Goal: Task Accomplishment & Management: Manage account settings

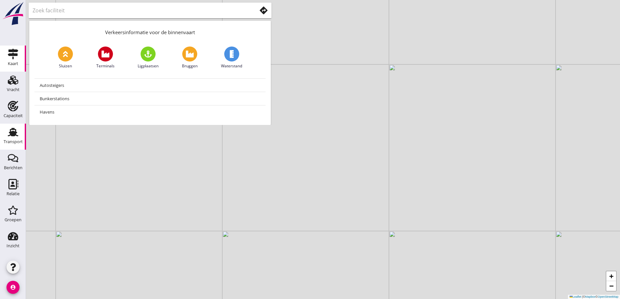
click at [14, 147] on link "Transport Transport" at bounding box center [13, 137] width 26 height 26
click at [12, 100] on link "Capaciteit Capaciteit" at bounding box center [13, 111] width 26 height 26
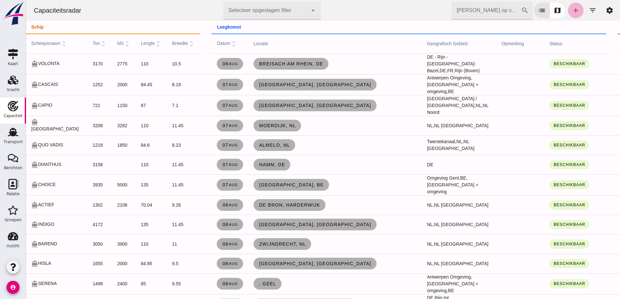
drag, startPoint x: 566, startPoint y: 11, endPoint x: 649, endPoint y: 43, distance: 88.4
click link "add"
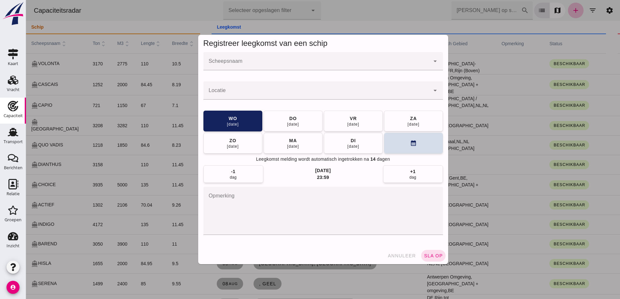
click input "Scheepsnaam"
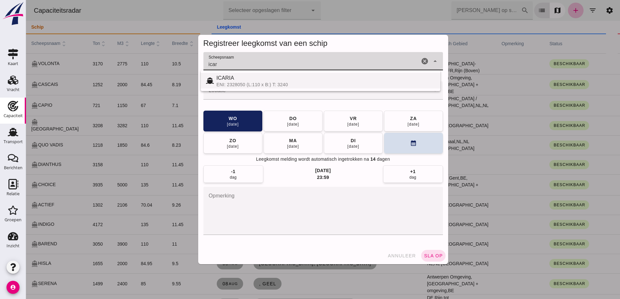
click div "ICARIA ENI: 2328050 (L:110 x B:) T: 3240"
type input "ICARIA"
click div
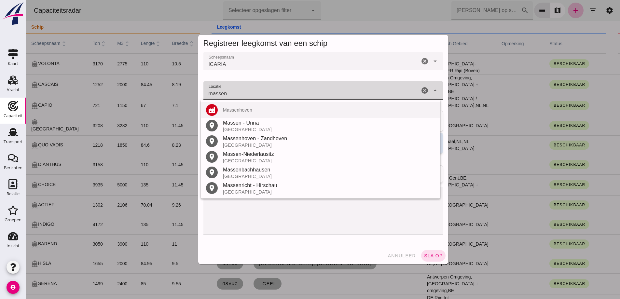
click at [228, 180] on div "factory Massenhoven" at bounding box center [321, 188] width 240 height 16
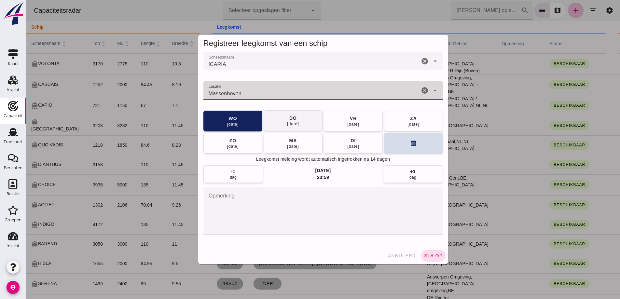
type input "Massenhoven"
drag, startPoint x: 298, startPoint y: 121, endPoint x: 329, endPoint y: 130, distance: 32.5
click button "do 14 aug"
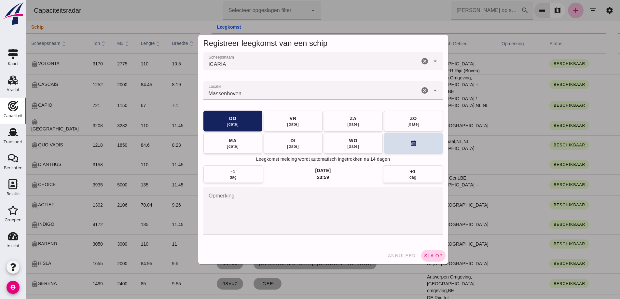
click span "sla op"
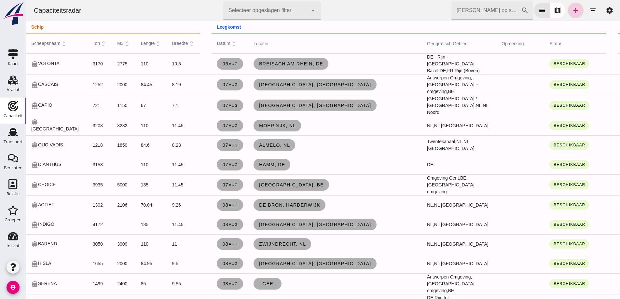
click at [572, 11] on icon "add" at bounding box center [576, 11] width 8 height 8
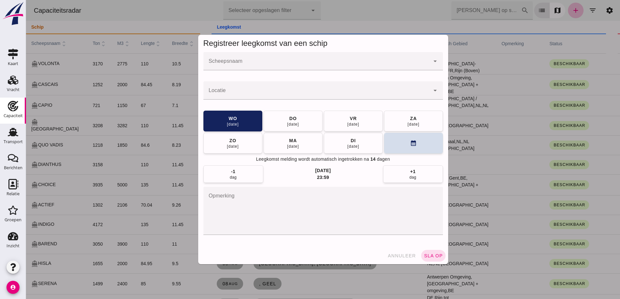
click div
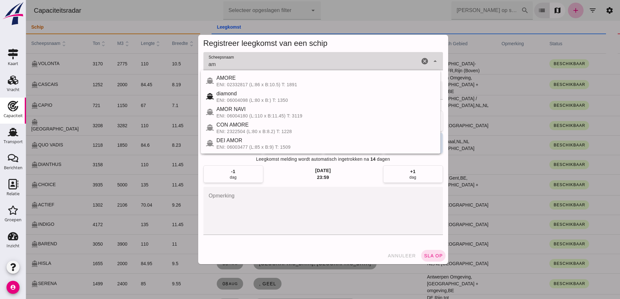
type input "a"
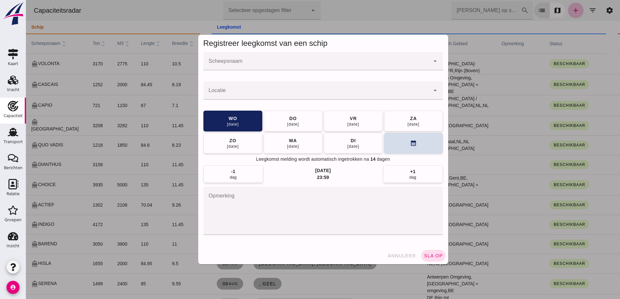
click input "Scheepsnaam"
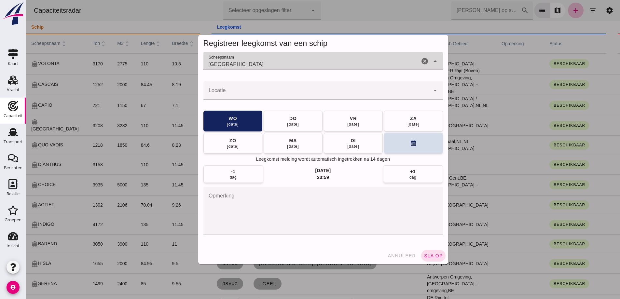
type input "bombay"
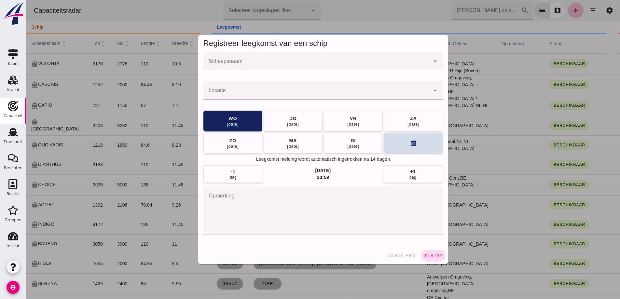
click input "Scheepsnaam"
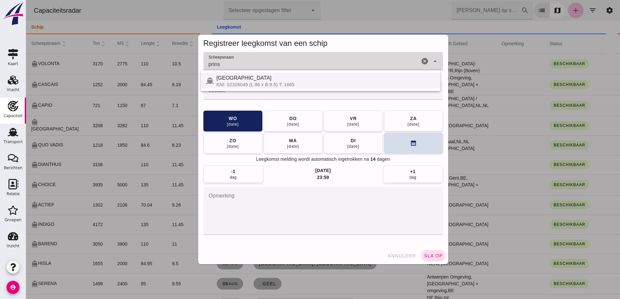
click at [306, 77] on div "PRINSENLAND" at bounding box center [326, 78] width 219 height 8
type input "PRINSENLAND"
click div
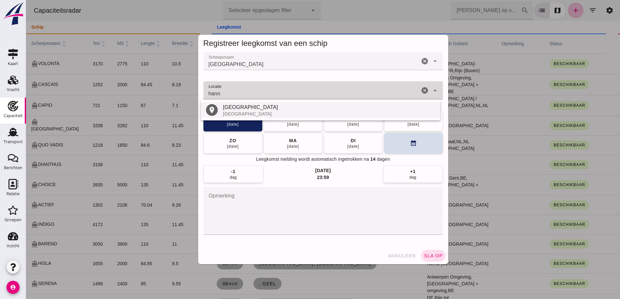
click at [234, 105] on div "Hannover" at bounding box center [329, 108] width 212 height 8
type input "Hannover - Nedersaksen"
click button "vr 15 aug"
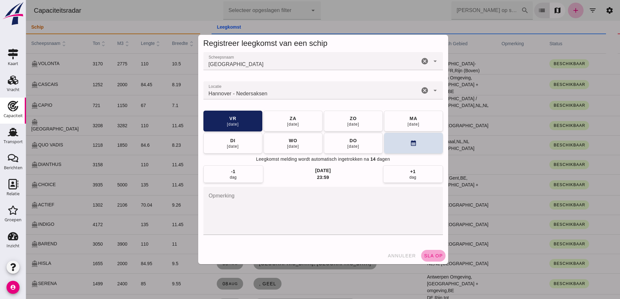
click button "sla op"
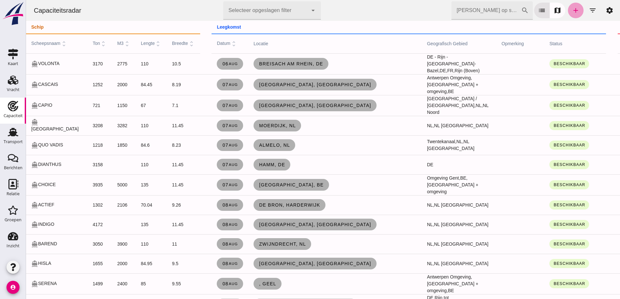
click at [573, 8] on icon "add" at bounding box center [576, 11] width 8 height 8
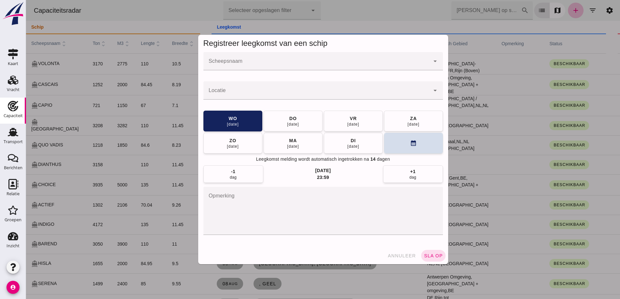
click input "Scheepsnaam"
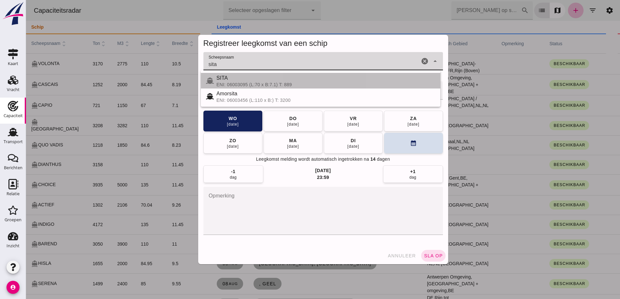
click div "SITA ENI: 06003095 (L:70 x B:7.1) T: 889"
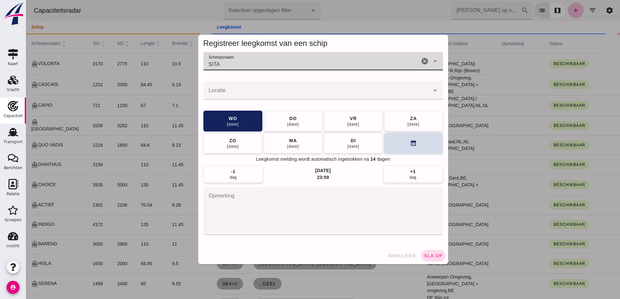
type input "SITA"
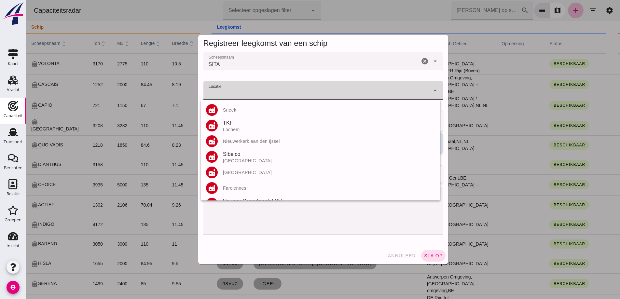
click input "Locatie"
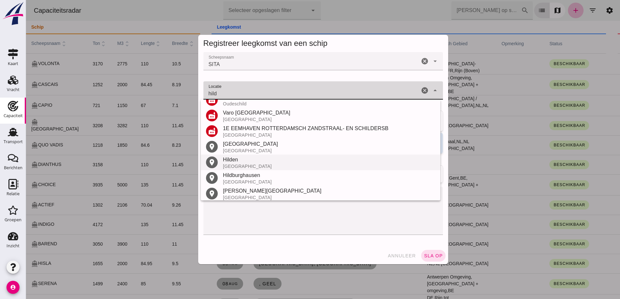
scroll to position [76, 0]
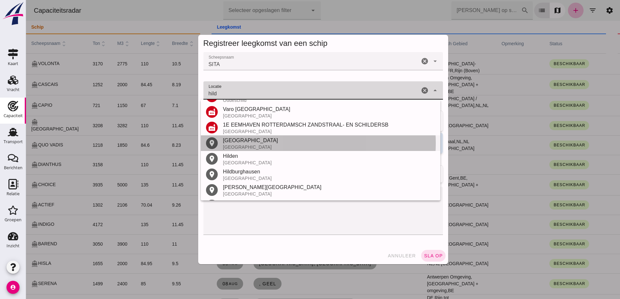
click at [243, 139] on div "Hildesheim" at bounding box center [329, 141] width 212 height 8
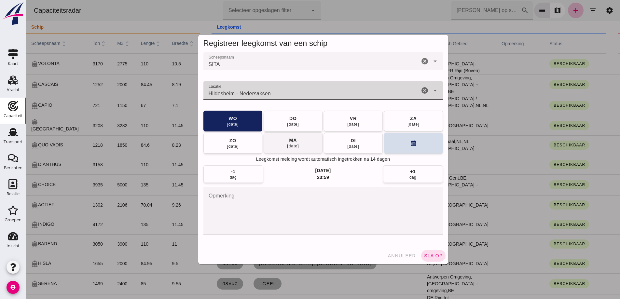
type input "Hildesheim - Nedersaksen"
drag, startPoint x: 302, startPoint y: 146, endPoint x: 352, endPoint y: 171, distance: 55.9
click button "ma 18 aug"
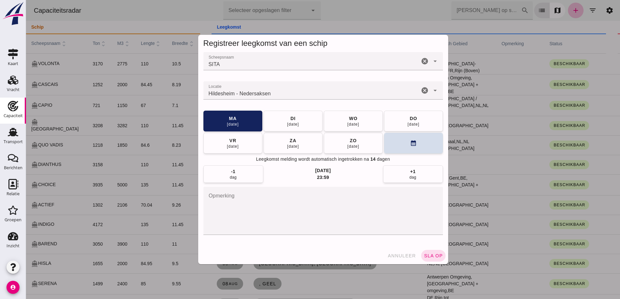
click button "sla op"
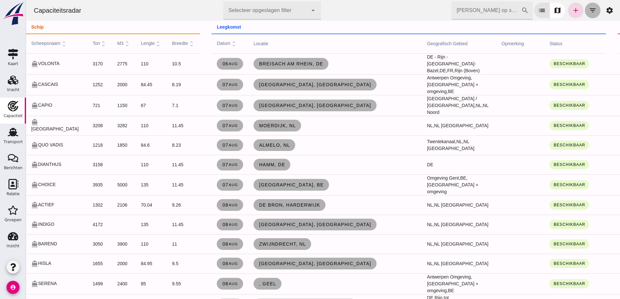
click at [589, 9] on icon "filter_list" at bounding box center [593, 11] width 8 height 8
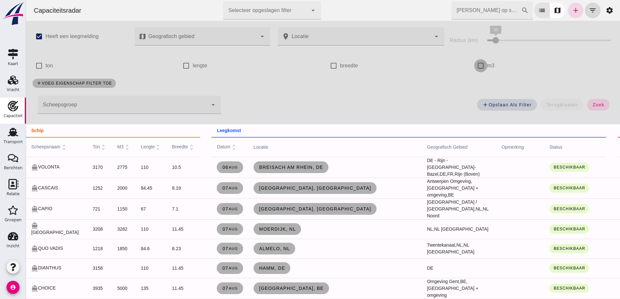
click input "m3"
checkbox input "true"
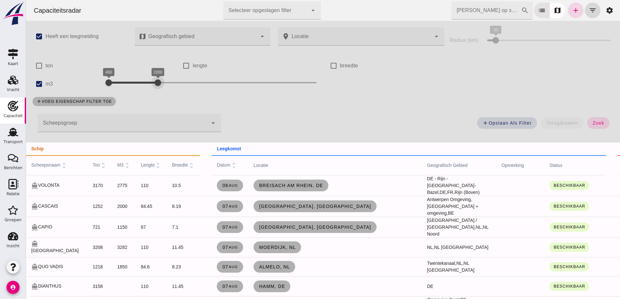
drag, startPoint x: 273, startPoint y: 82, endPoint x: 159, endPoint y: 82, distance: 114.0
click at [159, 82] on div at bounding box center [157, 82] width 13 height 13
click span "zoek"
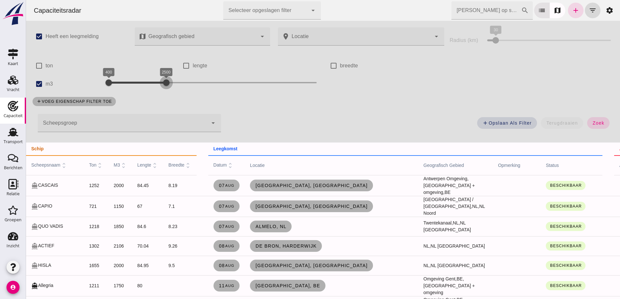
drag, startPoint x: 157, startPoint y: 80, endPoint x: 165, endPoint y: 80, distance: 8.5
click at [165, 80] on div at bounding box center [166, 82] width 13 height 13
drag, startPoint x: 164, startPoint y: 82, endPoint x: 139, endPoint y: 77, distance: 25.2
click at [139, 79] on div "1600" at bounding box center [141, 82] width 7 height 7
drag, startPoint x: 595, startPoint y: 125, endPoint x: 287, endPoint y: 115, distance: 307.2
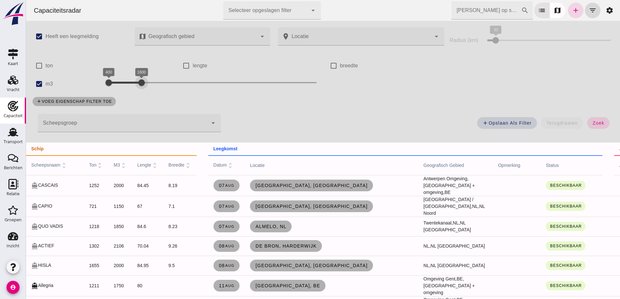
click span "zoek"
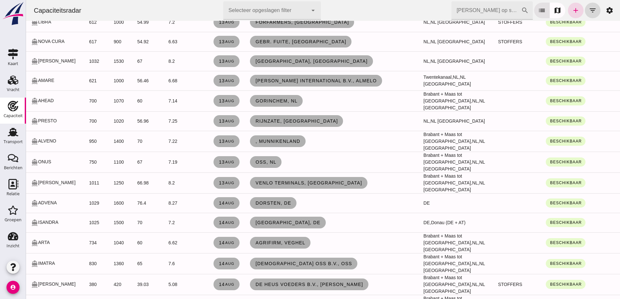
scroll to position [521, 0]
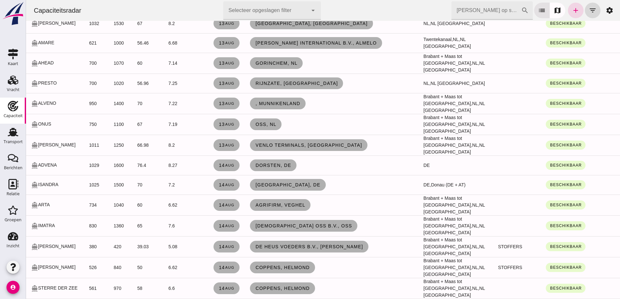
click at [572, 10] on icon "add" at bounding box center [576, 11] width 8 height 8
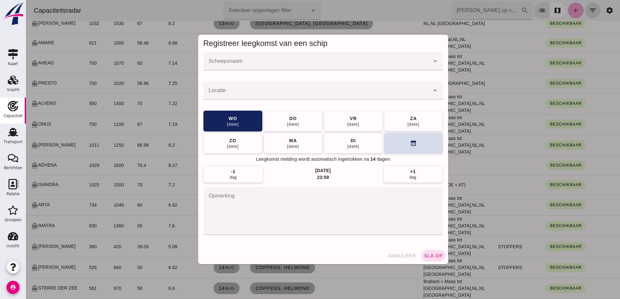
scroll to position [0, 0]
click input "Scheepsnaam"
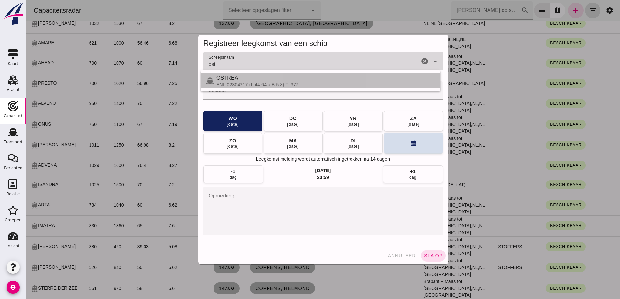
click at [313, 80] on div "OSTREA" at bounding box center [326, 78] width 219 height 8
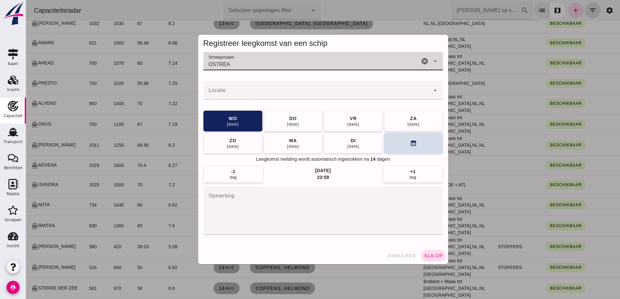
type input "OSTREA"
click div
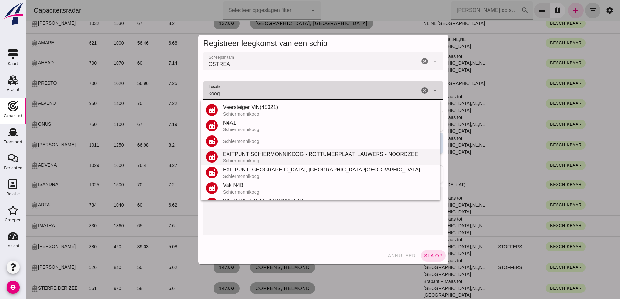
scroll to position [29, 0]
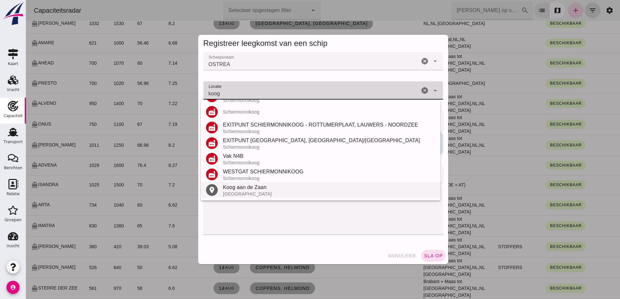
click at [290, 188] on div "Koog aan de Zaan" at bounding box center [329, 188] width 212 height 8
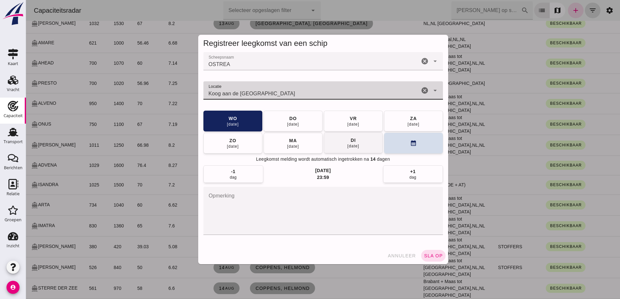
type input "Koog aan de Zaan - Noord-Holland"
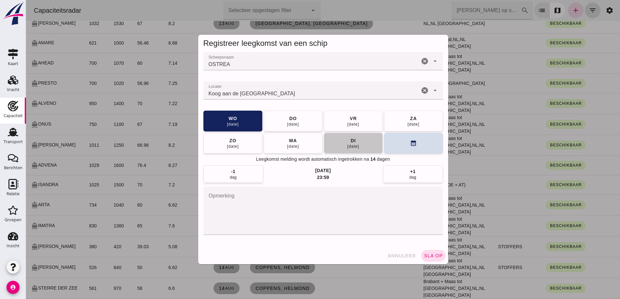
click button "di 19 aug"
click button "vr 22 aug"
click span "sla op"
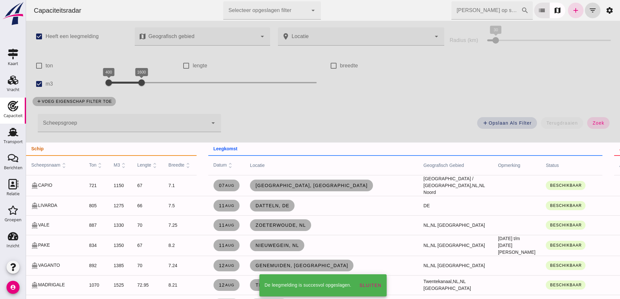
scroll to position [521, 0]
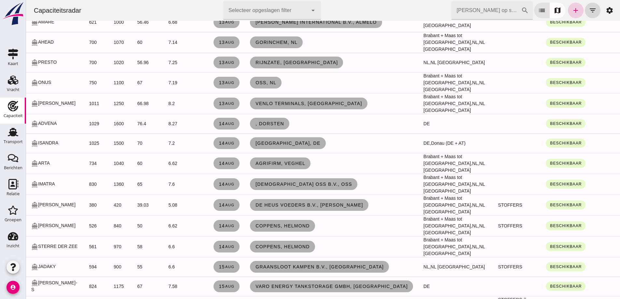
click at [572, 10] on icon "add" at bounding box center [576, 11] width 8 height 8
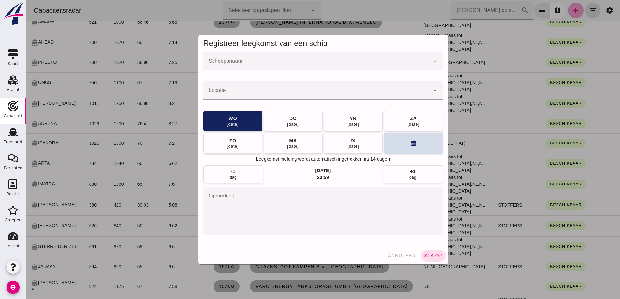
scroll to position [0, 0]
drag, startPoint x: 311, startPoint y: 63, endPoint x: 308, endPoint y: 56, distance: 7.0
click input "Scheepsnaam"
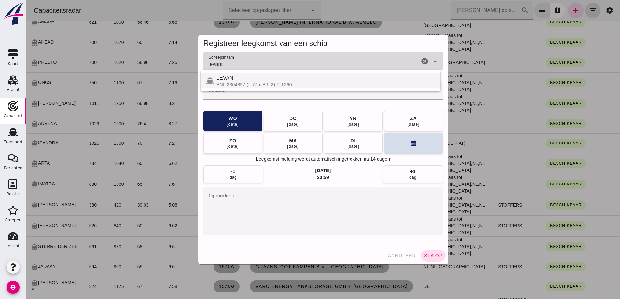
click at [296, 86] on div "ENI: 2304897 (L:77 x B:9.2) T: 1260" at bounding box center [326, 84] width 219 height 5
type input "LEVANT"
click input "Locatie"
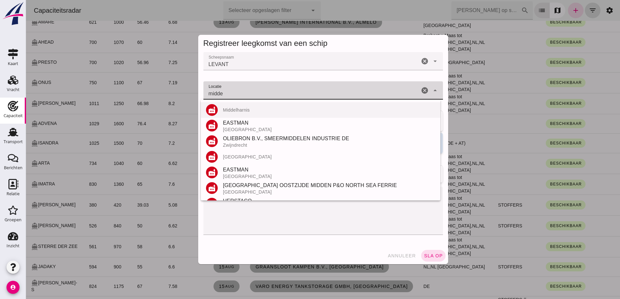
click at [288, 108] on div "Middelharnis" at bounding box center [329, 109] width 212 height 5
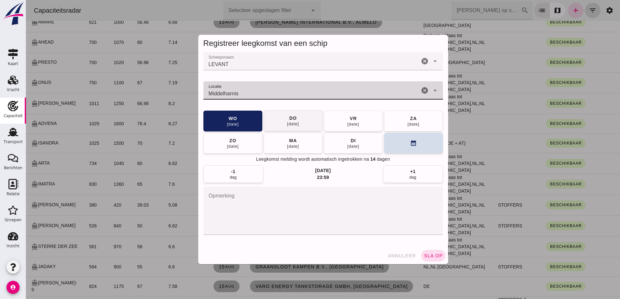
type input "Middelharnis"
click button "do 14 aug"
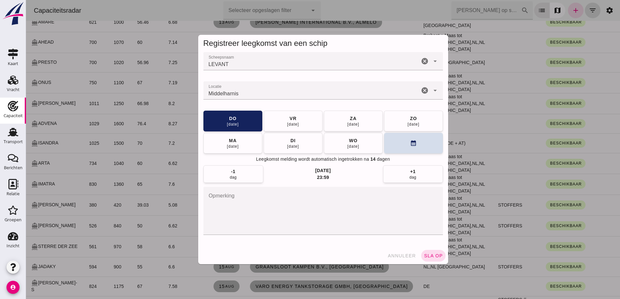
click div "Registreer leegkomst van een schip Scheepsnaam Scheepsnaam LEVANT LEVANT cancel…"
click button "sla op"
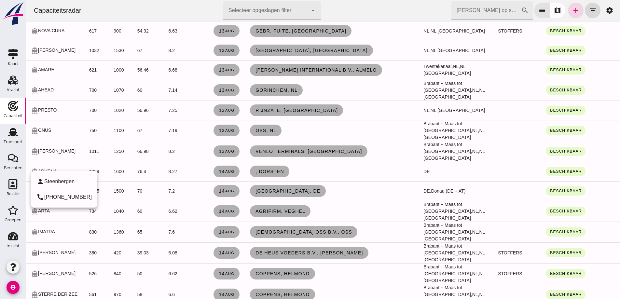
scroll to position [554, 0]
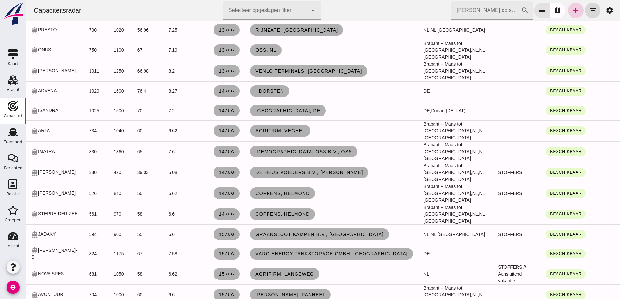
click at [572, 10] on icon "add" at bounding box center [576, 11] width 8 height 8
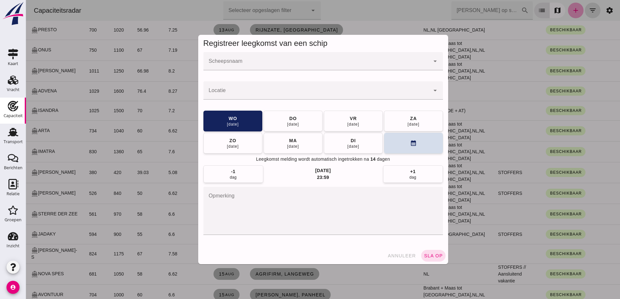
scroll to position [0, 0]
click input "Scheepsnaam"
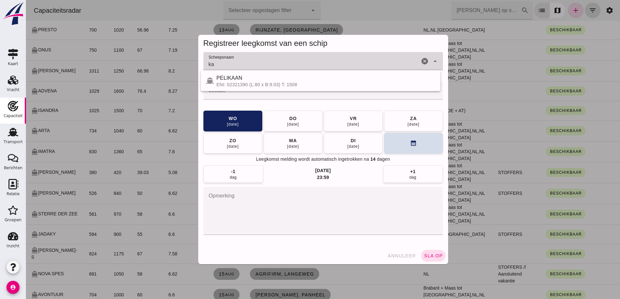
type input "k"
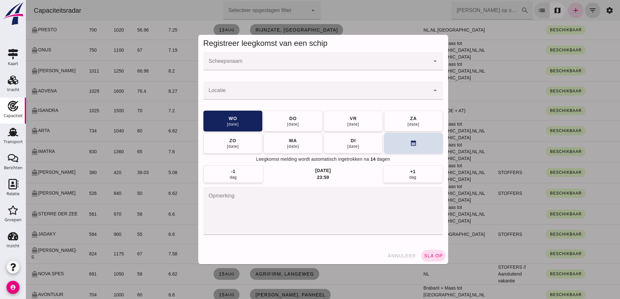
click at [339, 73] on div at bounding box center [323, 73] width 240 height 7
click div
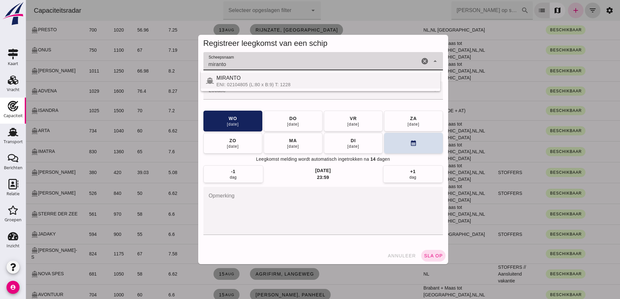
click at [316, 82] on div "ENI: 02104805 (L:80 x B:9) T: 1228" at bounding box center [326, 84] width 219 height 5
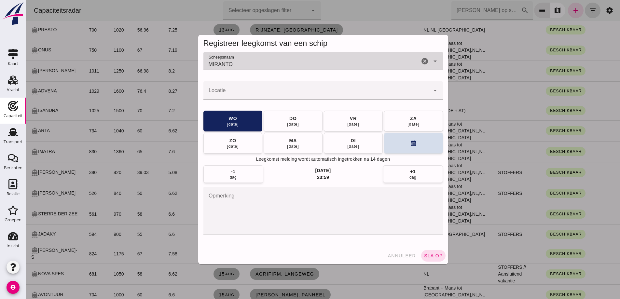
type input "MIRANTO"
click input "Locatie"
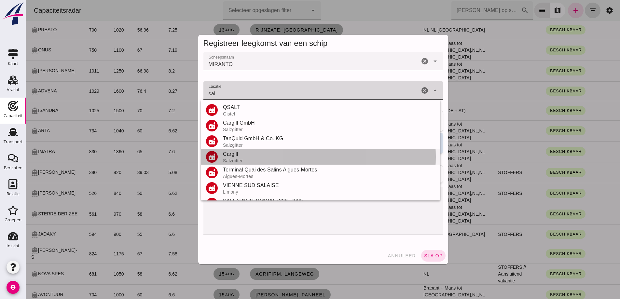
click at [244, 155] on div "Cargill" at bounding box center [329, 154] width 212 height 8
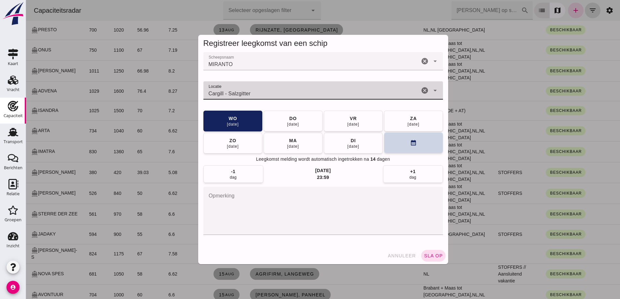
type input "Cargill - Salzgitter"
click button "calendar_month"
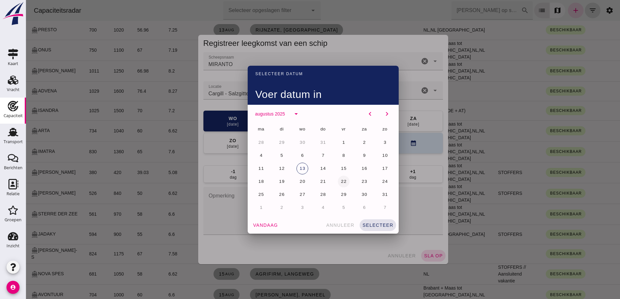
click button "22"
click button "selecteer"
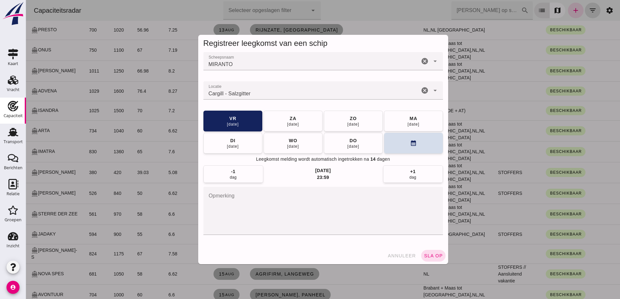
drag, startPoint x: 430, startPoint y: 259, endPoint x: 527, endPoint y: 233, distance: 100.0
click button "sla op"
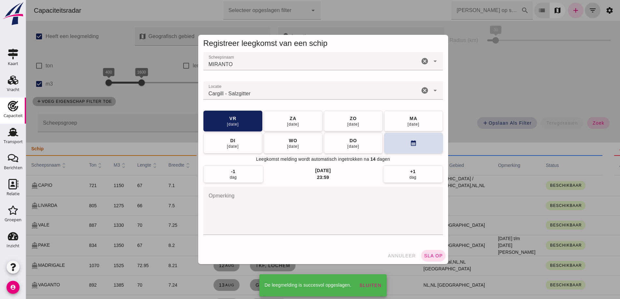
scroll to position [554, 0]
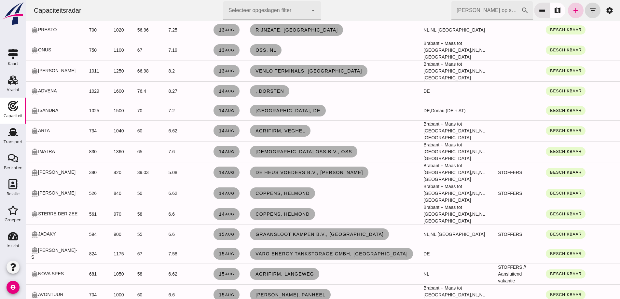
click at [573, 12] on icon "add" at bounding box center [576, 11] width 8 height 8
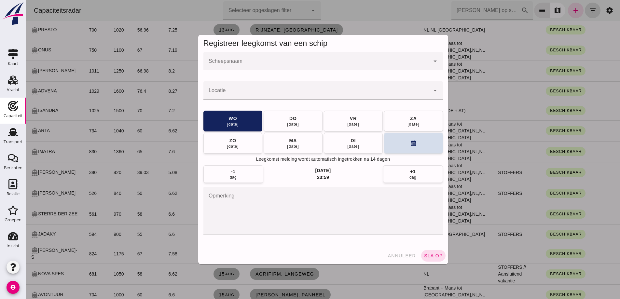
click input "Scheepsnaam"
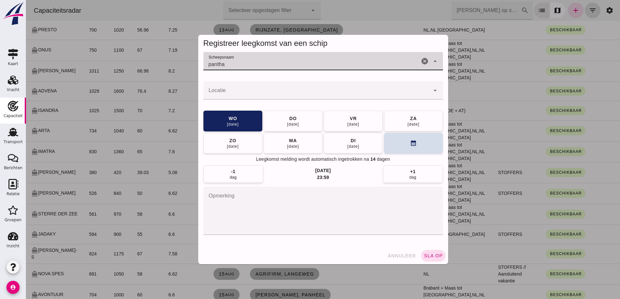
type input "pantha"
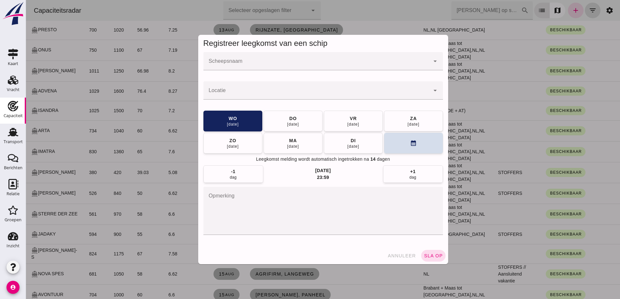
click input "Scheepsnaam"
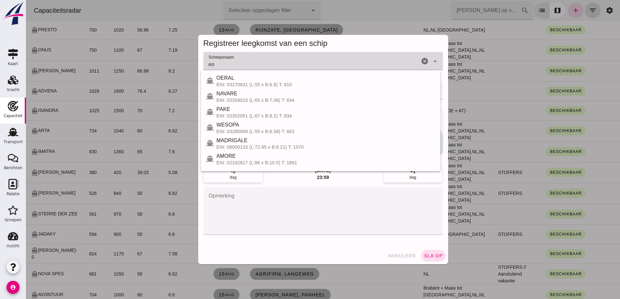
type input "e"
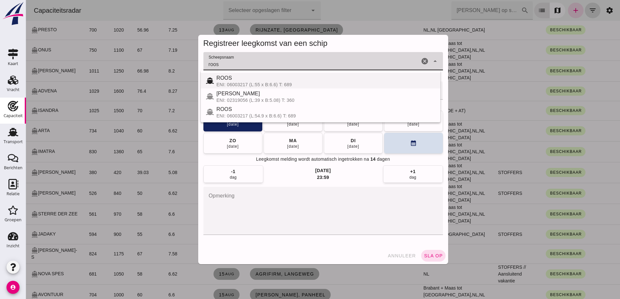
click at [253, 81] on div "ROOS" at bounding box center [326, 78] width 219 height 8
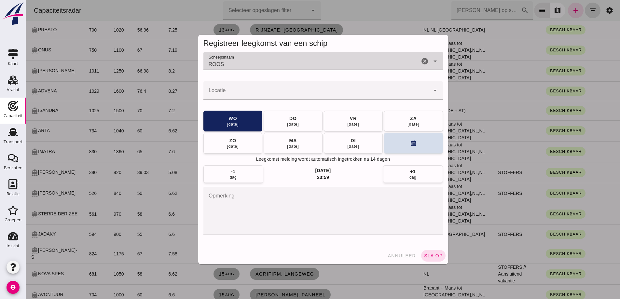
type input "ROOS"
click input "Locatie"
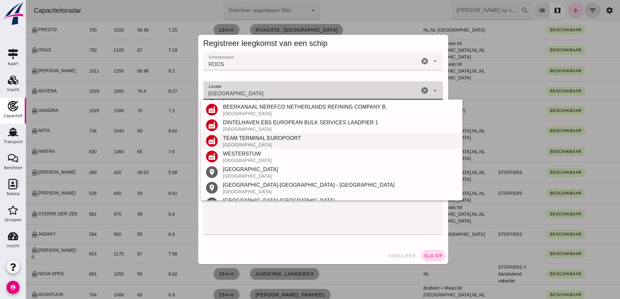
scroll to position [279, 0]
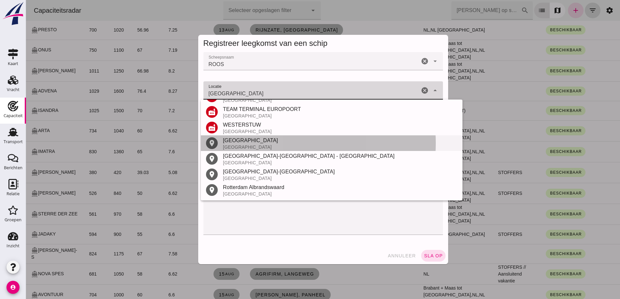
click at [249, 139] on div "Rotterdam" at bounding box center [340, 141] width 234 height 8
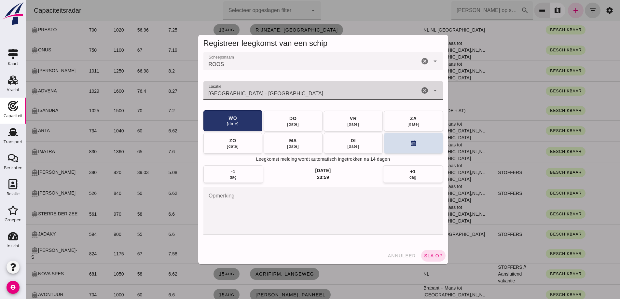
type input "Rotterdam - Zuid-Holland"
click button "[DATE]"
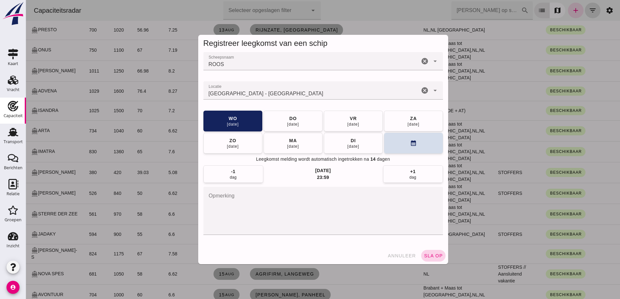
click button "sla op"
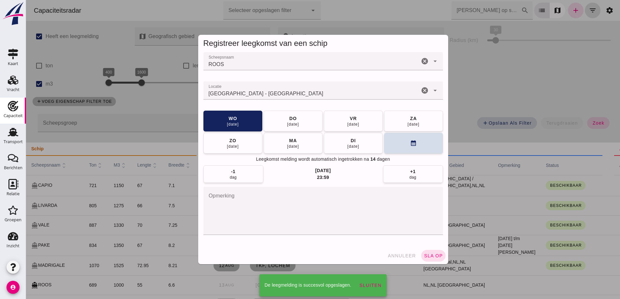
scroll to position [554, 0]
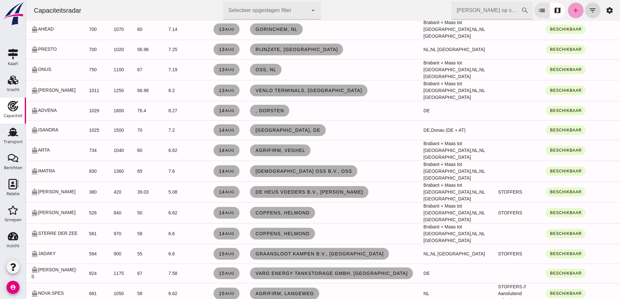
click at [573, 14] on icon "add" at bounding box center [576, 11] width 8 height 8
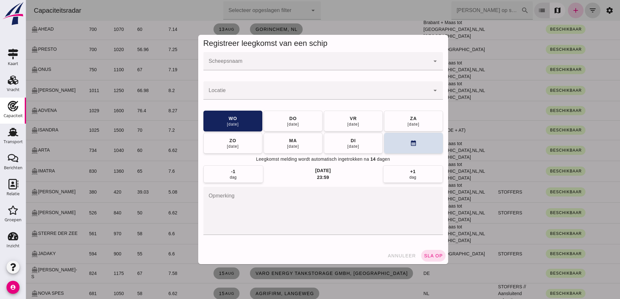
scroll to position [0, 0]
click input "Scheepsnaam"
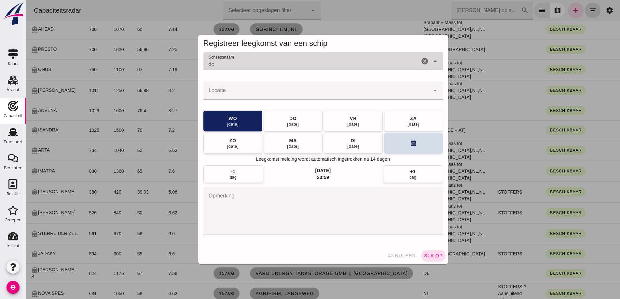
type input "d"
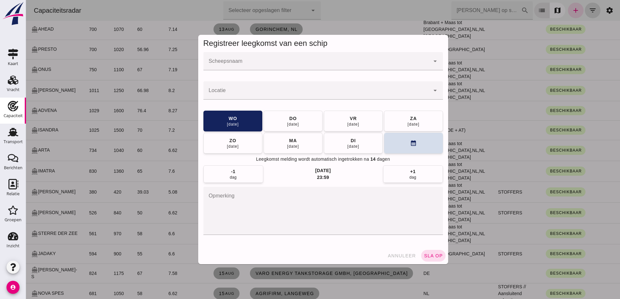
click div
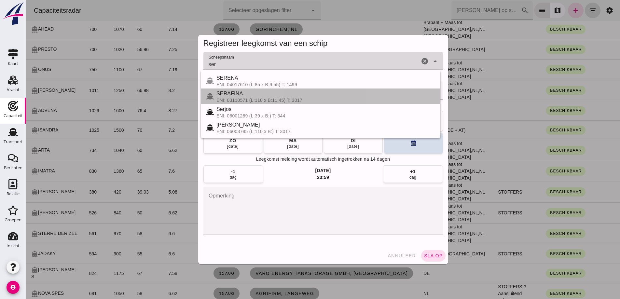
click at [271, 95] on div "SERAFINA" at bounding box center [326, 94] width 219 height 8
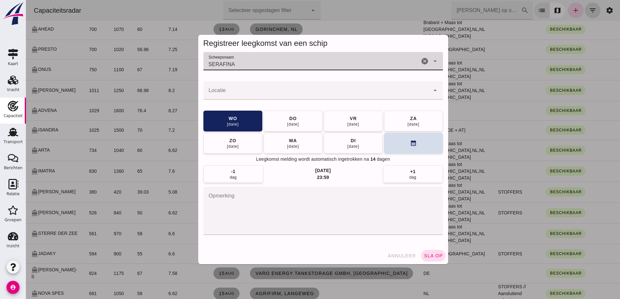
type input "SERAFINA"
click input "Locatie"
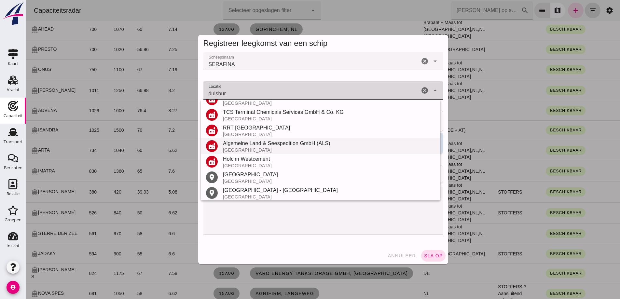
scroll to position [98, 0]
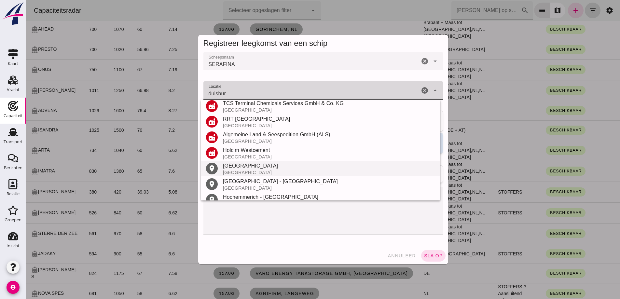
click at [256, 166] on div "Duisburg" at bounding box center [329, 166] width 212 height 8
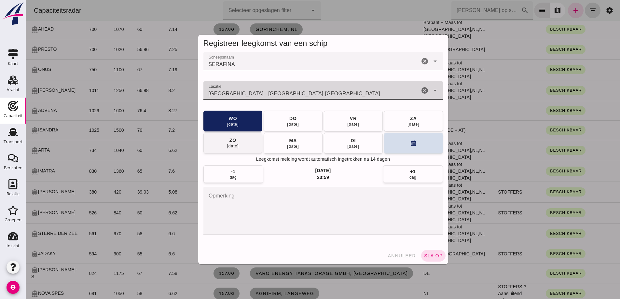
type input "Duisburg - Noordrijn-Westfalen"
click button "vr 15 aug"
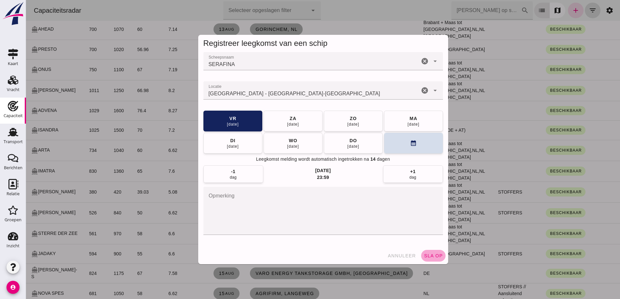
drag, startPoint x: 432, startPoint y: 252, endPoint x: 440, endPoint y: 252, distance: 7.2
click button "sla op"
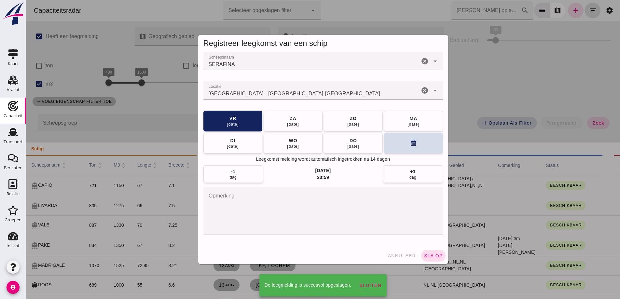
scroll to position [554, 0]
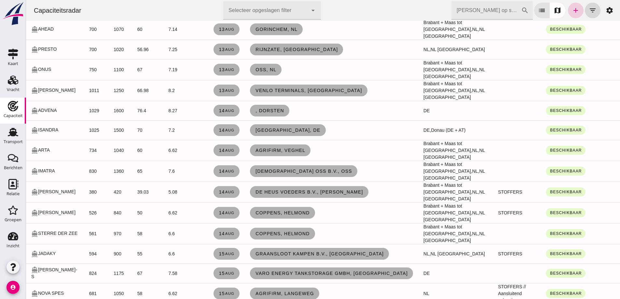
click at [572, 13] on icon "add" at bounding box center [576, 11] width 8 height 8
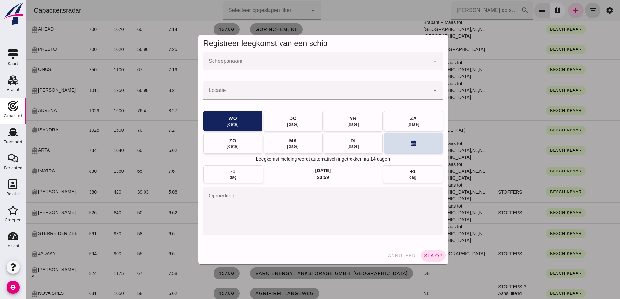
click div
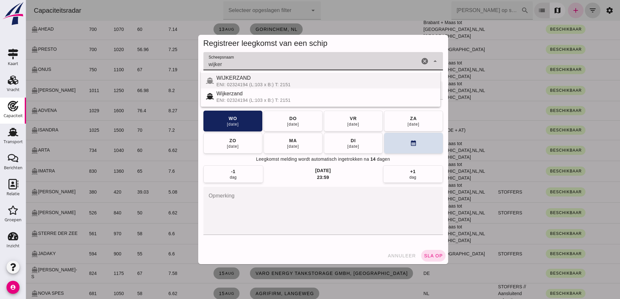
click at [257, 80] on div "WIJKERZAND" at bounding box center [326, 78] width 219 height 8
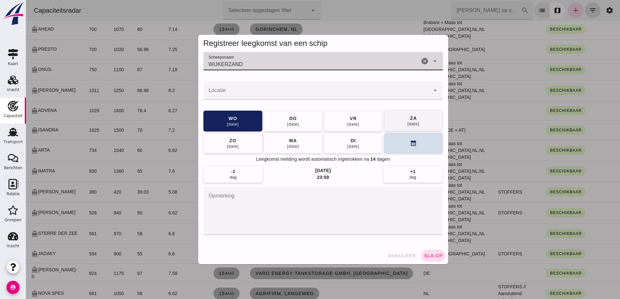
type input "WIJKERZAND"
click div "16 aug"
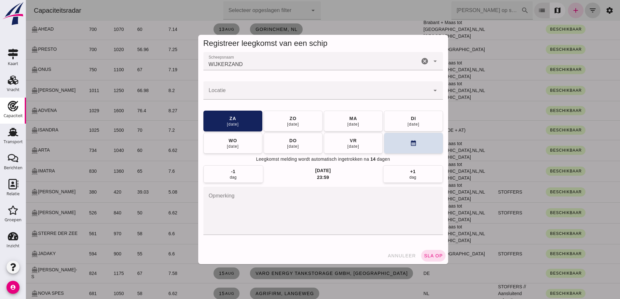
click div
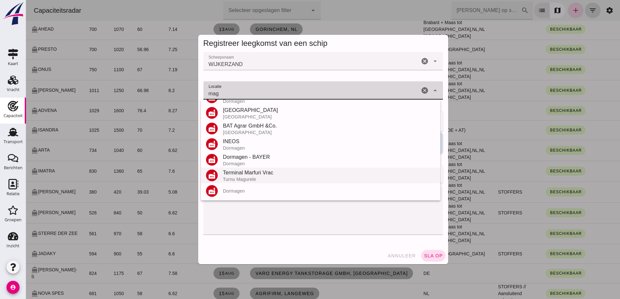
scroll to position [98, 0]
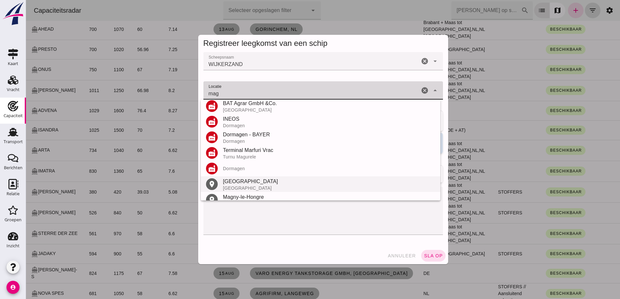
click at [259, 181] on div "Magdeburg" at bounding box center [329, 182] width 212 height 8
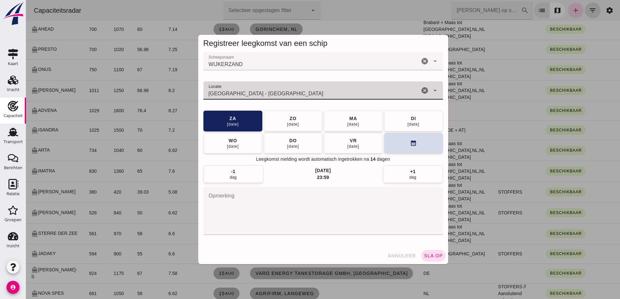
type input "Magdeburg - Saksen-Anhalt"
click button "sla op"
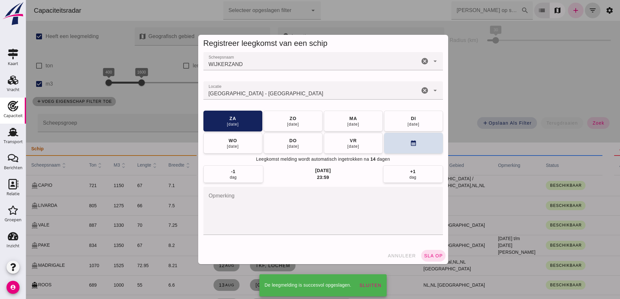
scroll to position [554, 0]
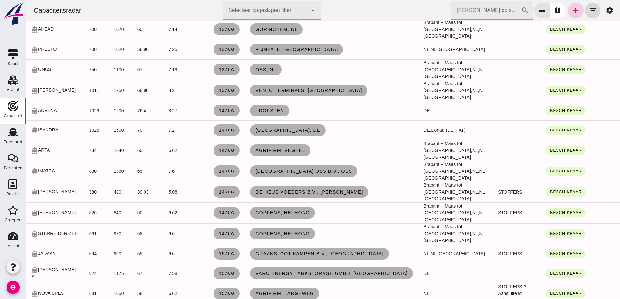
click at [572, 11] on icon "add" at bounding box center [576, 11] width 8 height 8
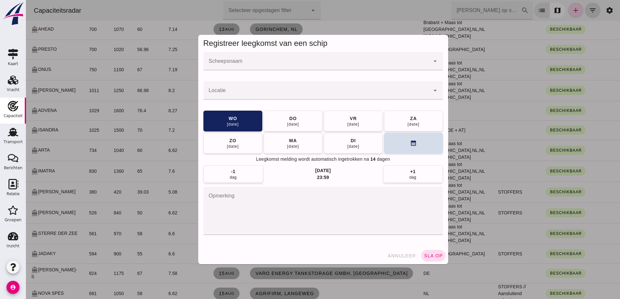
scroll to position [0, 0]
click div "Registreer leegkomst van een schip"
click div
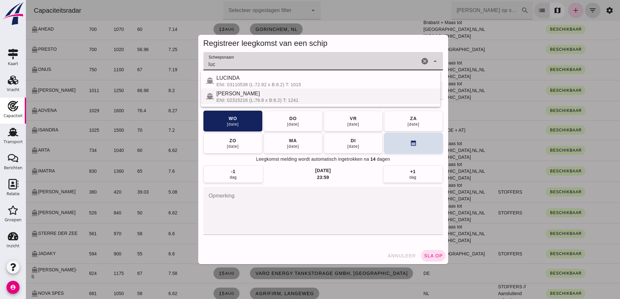
click at [287, 95] on div "LUCIUS" at bounding box center [326, 94] width 219 height 8
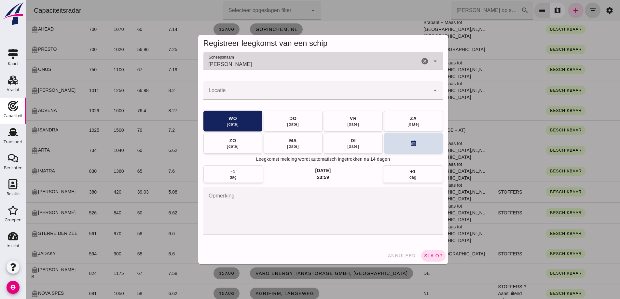
type input "LUCIUS"
click input "Locatie"
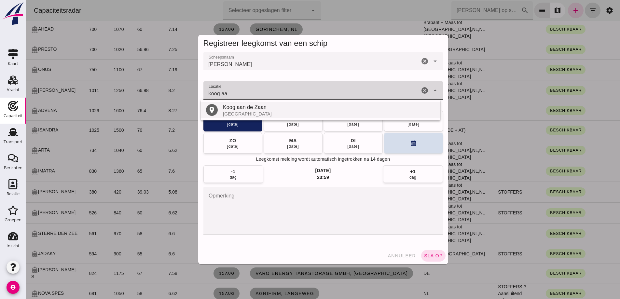
click at [321, 115] on div "Nederland" at bounding box center [329, 113] width 212 height 5
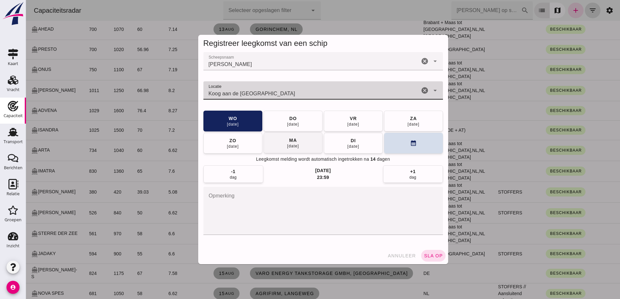
type input "Koog aan de Zaan - Noord-Holland"
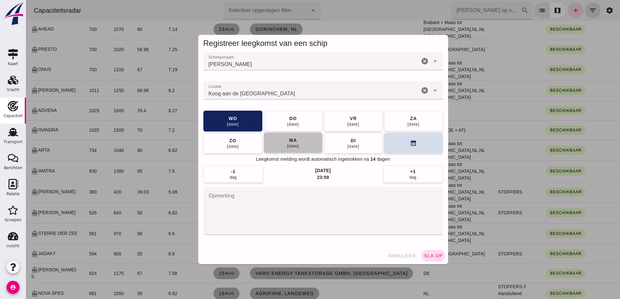
click button "ma 18 aug"
click button "sla op"
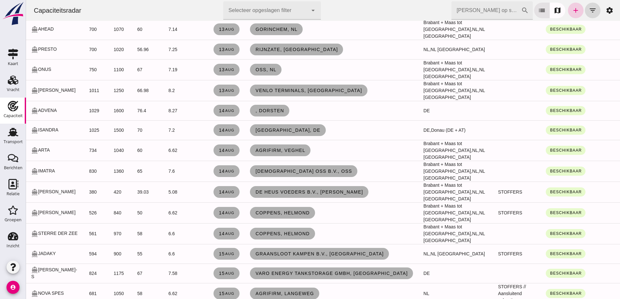
click link "add"
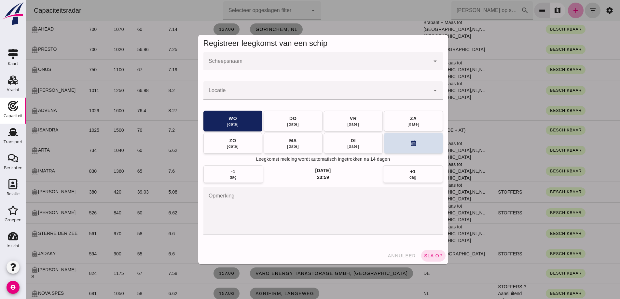
scroll to position [0, 0]
click input "Scheepsnaam"
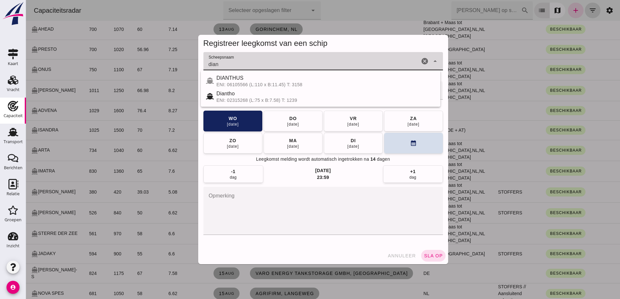
click at [278, 77] on div "DIANTHUS" at bounding box center [326, 78] width 219 height 8
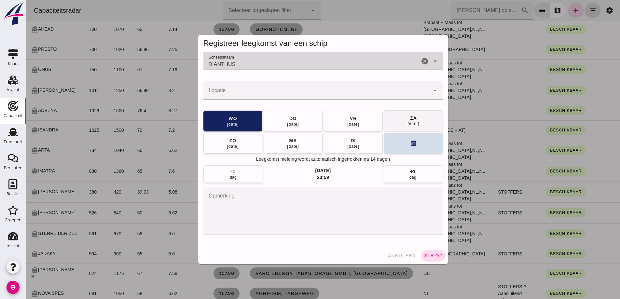
type input "DIANTHUS"
click button "za 16 aug"
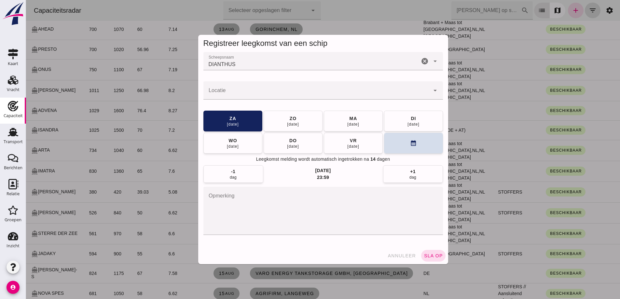
click input "Locatie"
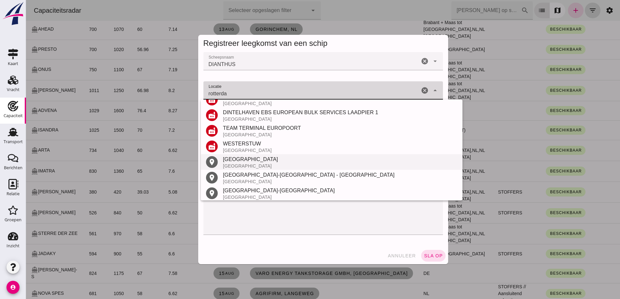
scroll to position [279, 0]
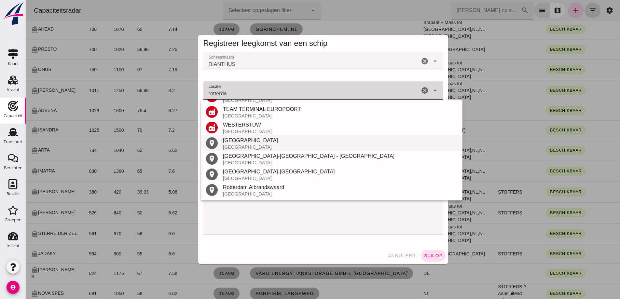
click at [275, 143] on div "Rotterdam" at bounding box center [340, 141] width 234 height 8
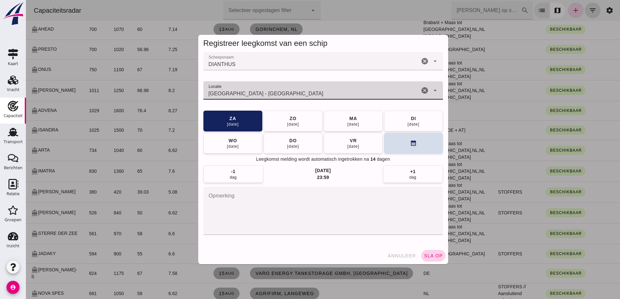
type input "Rotterdam - Zuid-Holland"
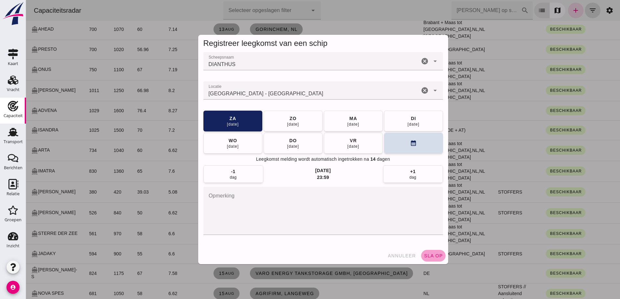
click span "sla op"
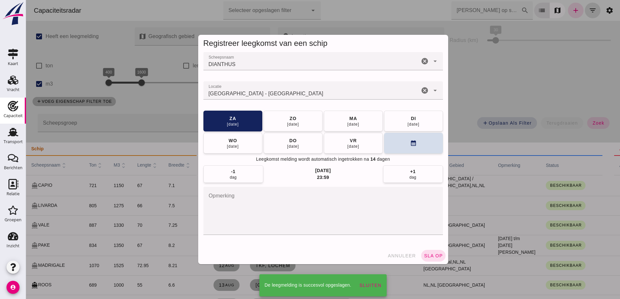
scroll to position [554, 0]
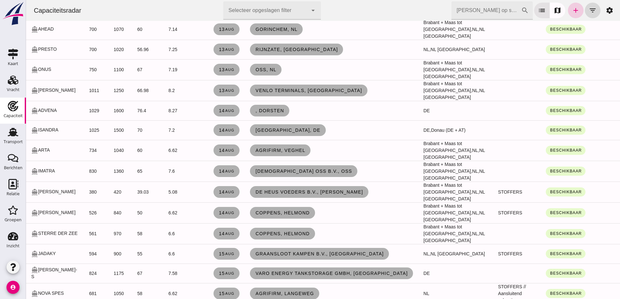
click link "add"
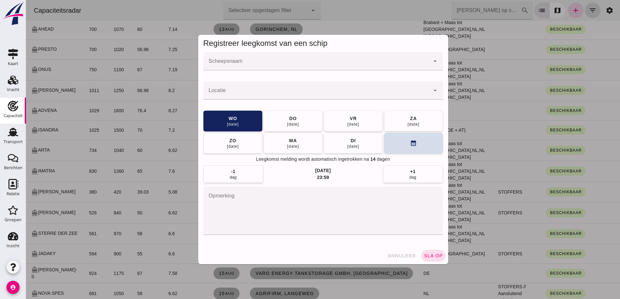
scroll to position [0, 0]
drag, startPoint x: 252, startPoint y: 66, endPoint x: 249, endPoint y: 61, distance: 5.9
click input "Scheepsnaam"
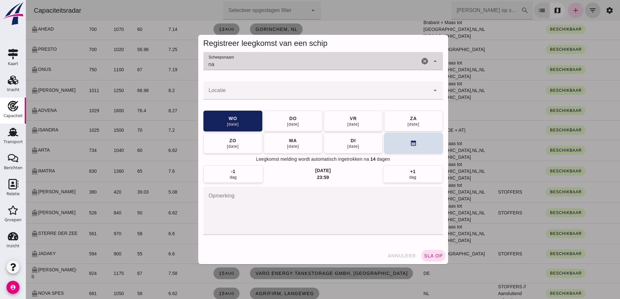
type input "n"
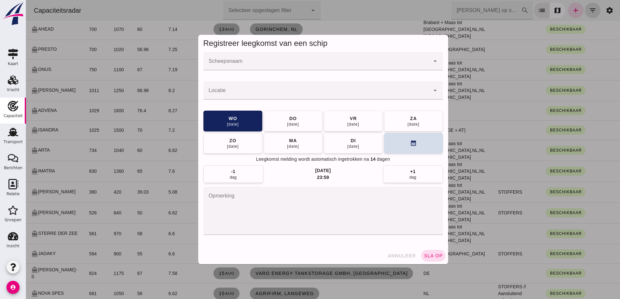
click input "Scheepsnaam"
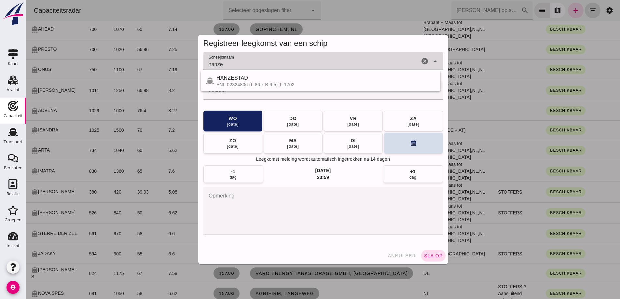
click at [281, 79] on div "HANZESTAD" at bounding box center [326, 78] width 219 height 8
type input "HANZESTAD"
click div
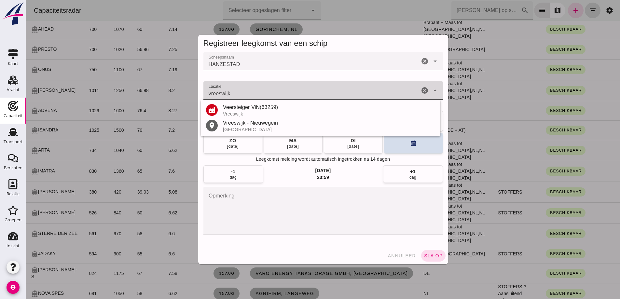
click at [264, 125] on div "Vreeswijk - Nieuwegein" at bounding box center [329, 123] width 212 height 8
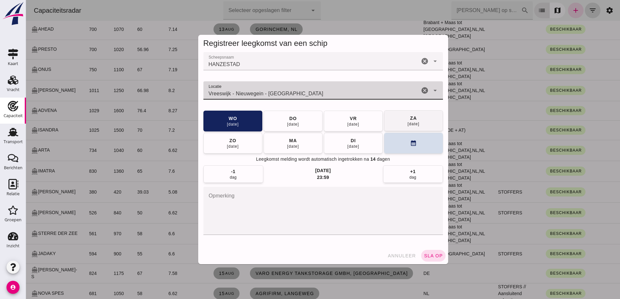
type input "Vreeswijk - Nieuwegein - Utrecht"
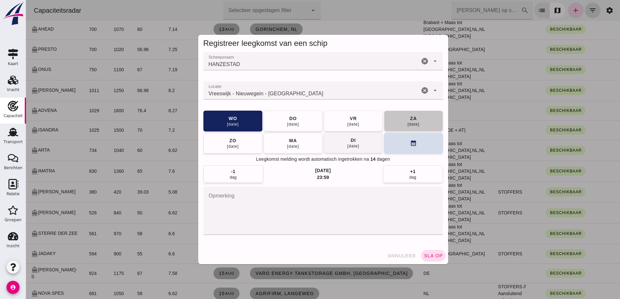
click button "za 16 aug"
click button "sla op"
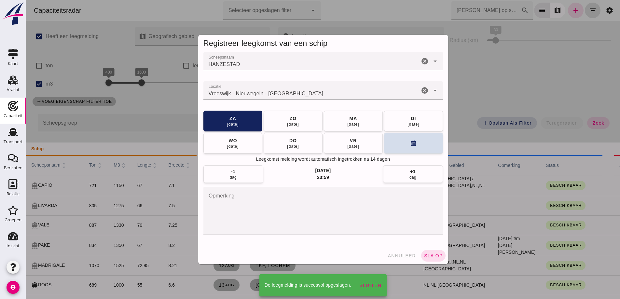
scroll to position [554, 0]
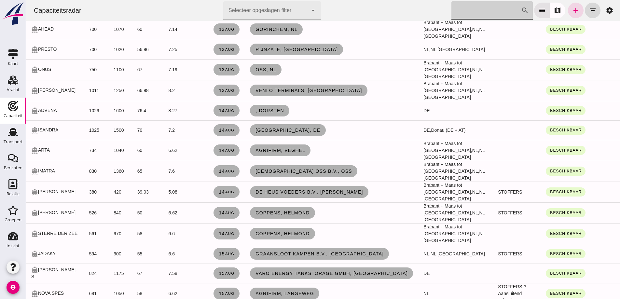
click input "Zoek op scheepsnaam"
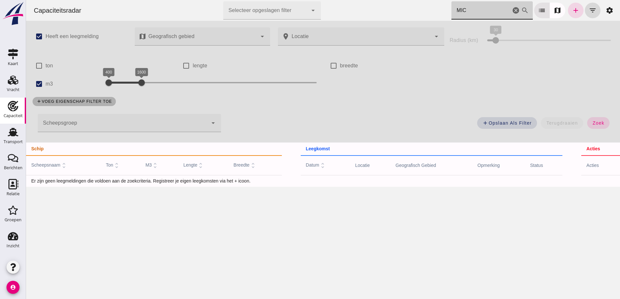
type input "MICH"
click icon "cancel"
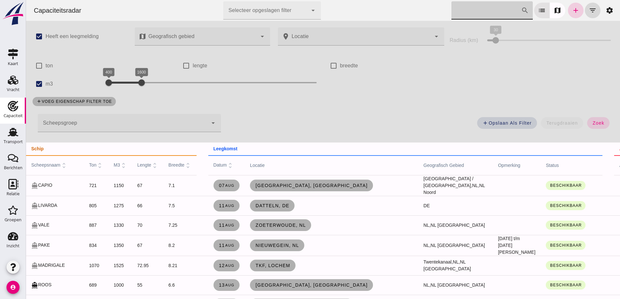
click at [572, 8] on icon "add" at bounding box center [576, 11] width 8 height 8
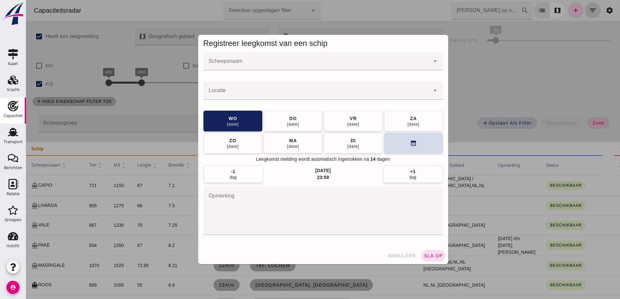
click at [332, 71] on div at bounding box center [323, 73] width 240 height 7
click input "Scheepsnaam"
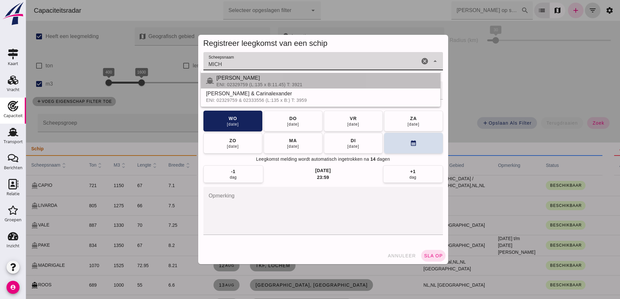
click at [345, 79] on div "MICHAELANGELO" at bounding box center [326, 78] width 219 height 8
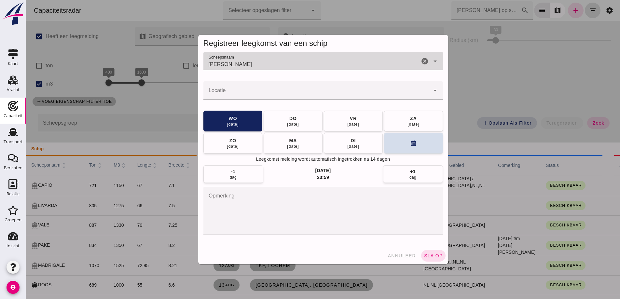
type input "MICHAELANGELO"
click input "Locatie"
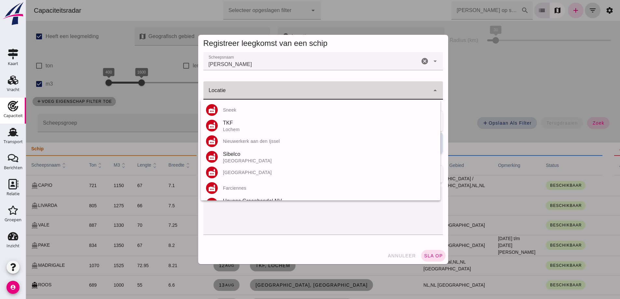
click div
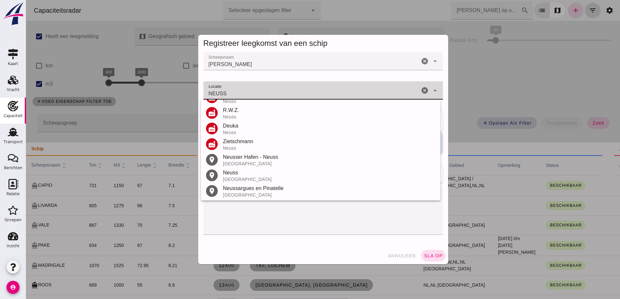
scroll to position [107, 0]
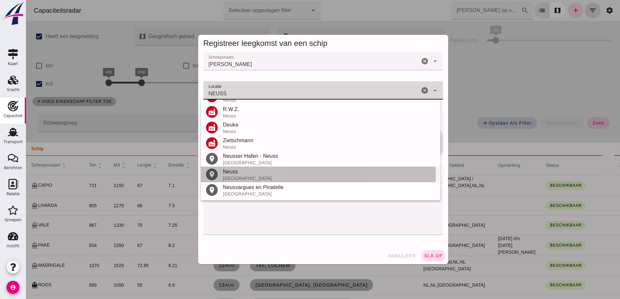
click at [254, 174] on div "Neuss" at bounding box center [329, 172] width 212 height 8
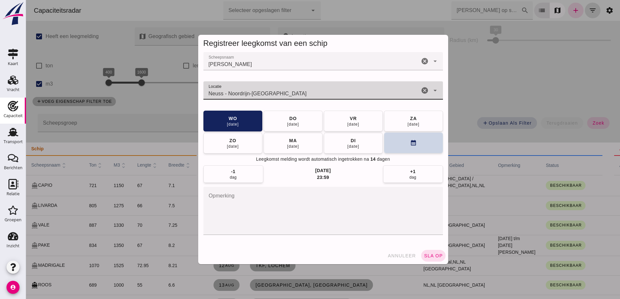
type input "Neuss - Noordrijn-Westfalen"
click button "calendar_month"
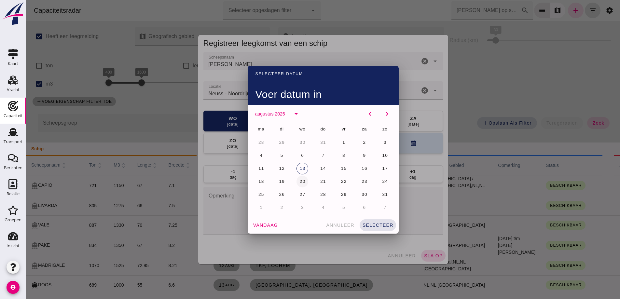
click span "20"
click span "selecteer"
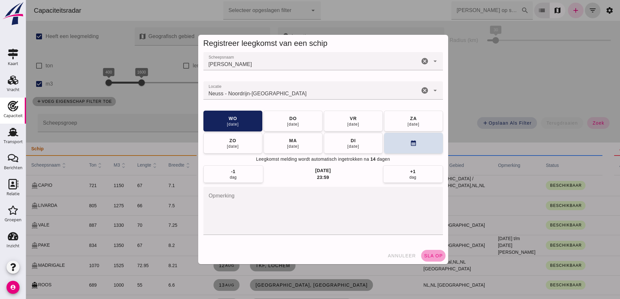
click span "sla op"
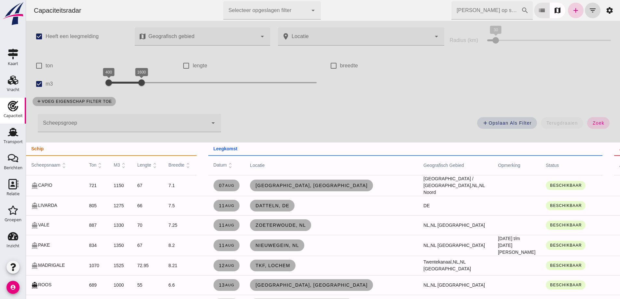
click at [572, 10] on icon "add" at bounding box center [576, 11] width 8 height 8
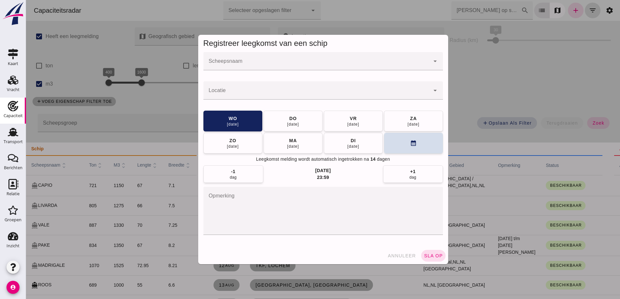
drag, startPoint x: 329, startPoint y: 53, endPoint x: 326, endPoint y: 57, distance: 4.5
click div
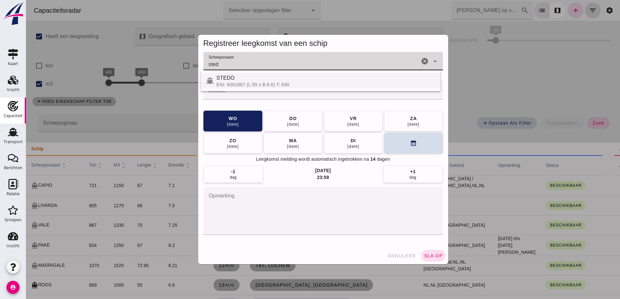
click at [325, 84] on div "ENI: 6001867 (L:55 x B:6.6) T: 630" at bounding box center [326, 84] width 219 height 5
type input "STEDO"
click input "Locatie"
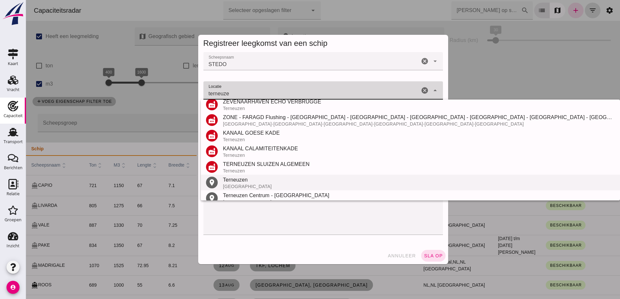
scroll to position [186, 0]
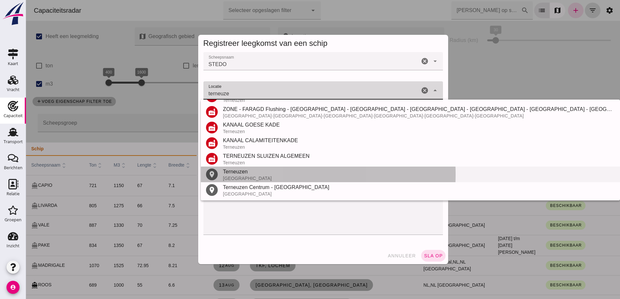
click at [234, 174] on div "Terneuzen" at bounding box center [419, 172] width 392 height 8
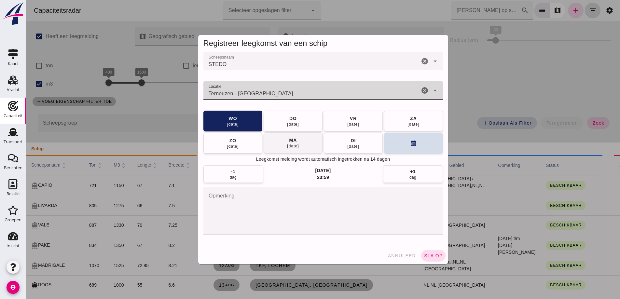
type input "Terneuzen - Zeeland"
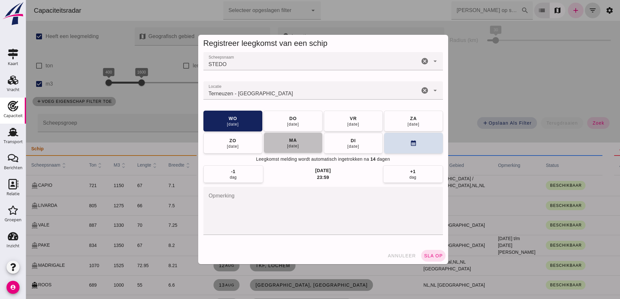
click button "ma 18 aug"
click button "sla op"
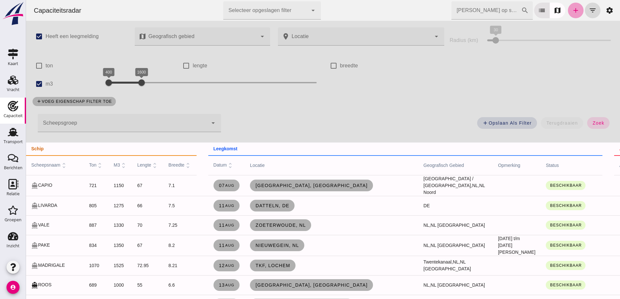
drag, startPoint x: 570, startPoint y: 11, endPoint x: 648, endPoint y: 82, distance: 105.3
click at [572, 11] on icon "add" at bounding box center [576, 11] width 8 height 8
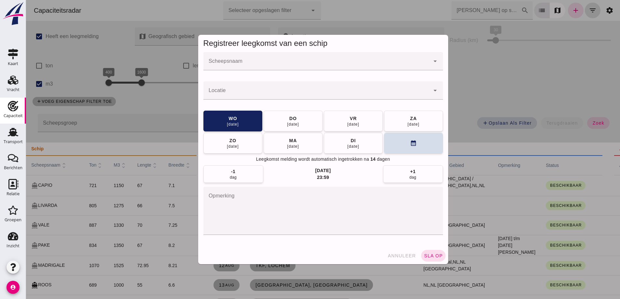
click input "Scheepsnaam"
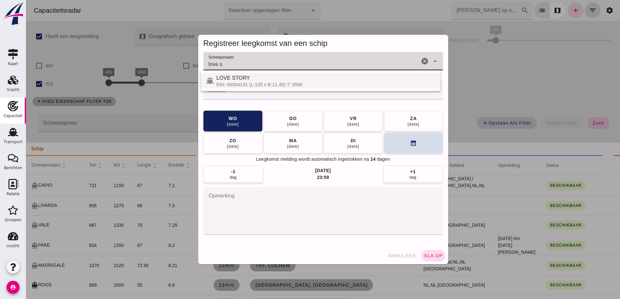
click at [275, 81] on div "LOVE STORY" at bounding box center [326, 78] width 219 height 8
type input "LOVE STORY"
click input "Locatie"
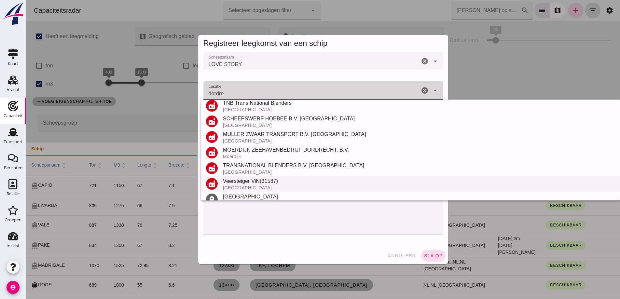
scroll to position [92, 0]
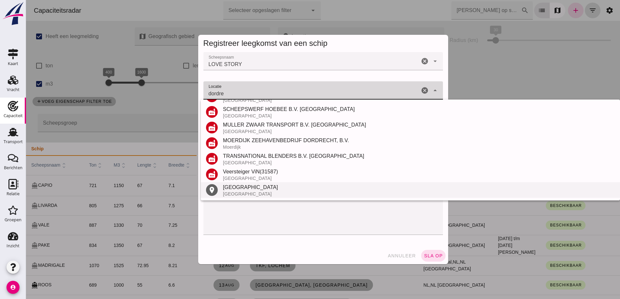
click at [255, 189] on div "Dordrecht" at bounding box center [419, 188] width 392 height 8
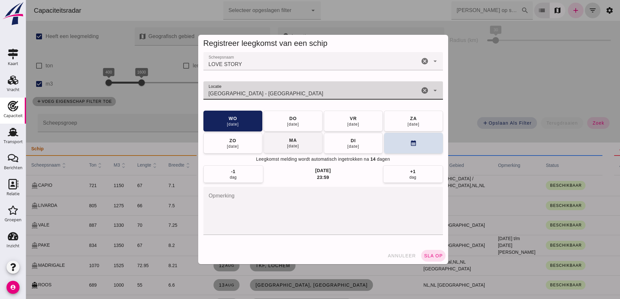
type input "Dordrecht - Zuid-Holland"
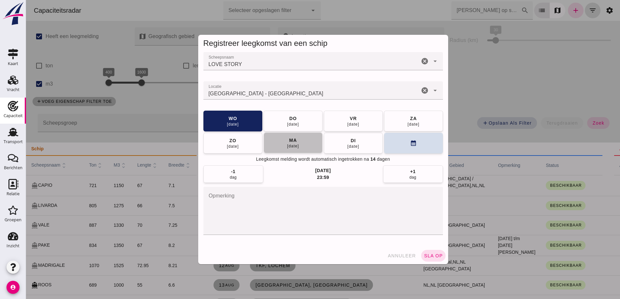
click button "ma 18 aug"
click span "sla op"
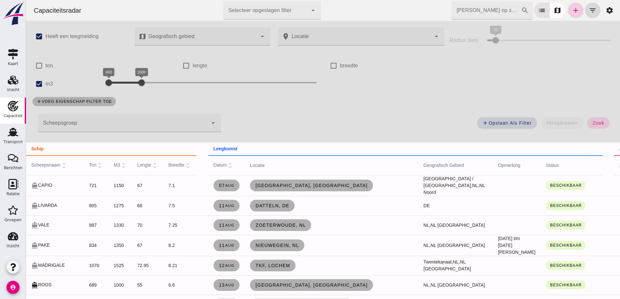
click link "add"
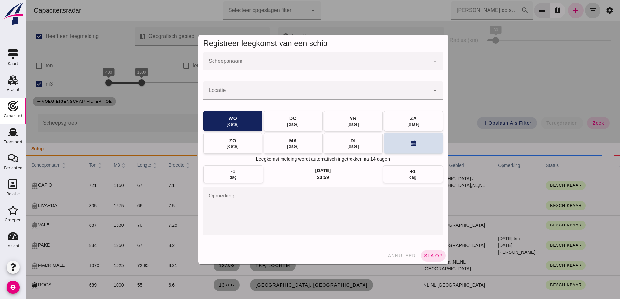
click div
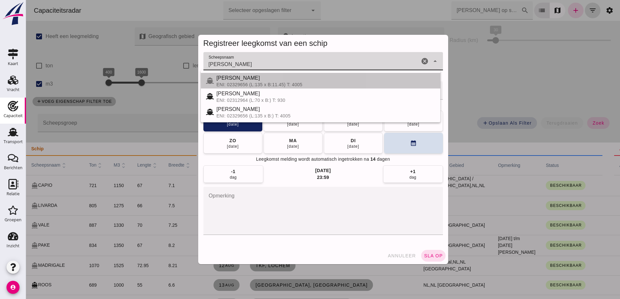
click at [312, 82] on div "ENI: 02329656 (L:135 x B:11.45) T: 4005" at bounding box center [326, 84] width 219 height 5
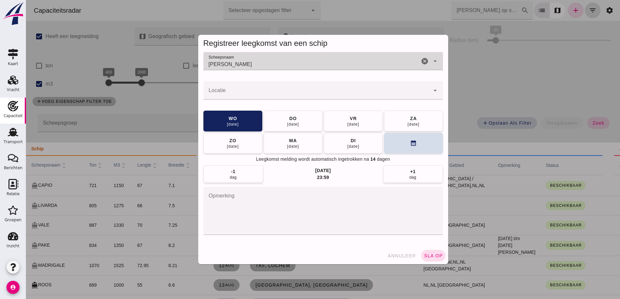
type input "JANNA MARIA III"
click div
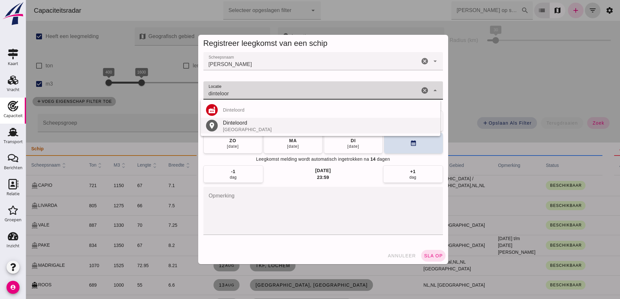
click at [275, 125] on div "Dinteloord" at bounding box center [329, 123] width 212 height 8
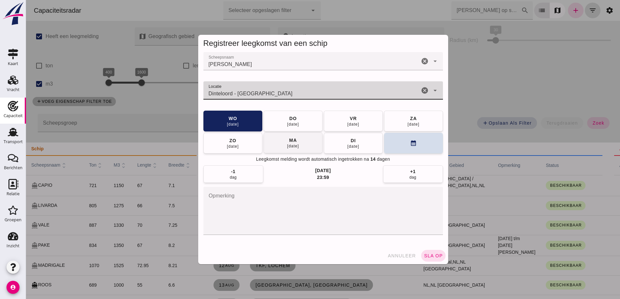
type input "Dinteloord - Noord-Brabant"
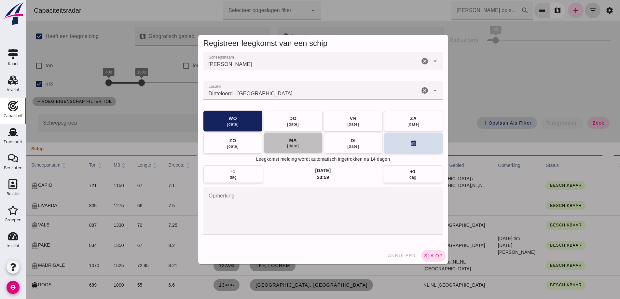
click button "ma 18 aug"
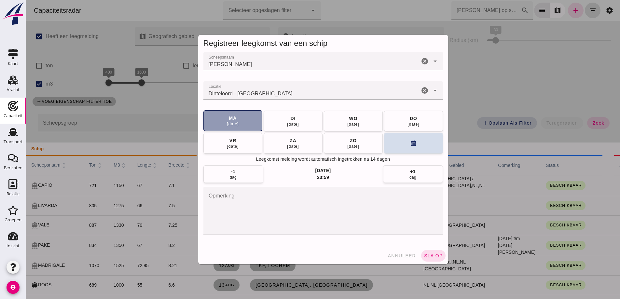
click button "ma 18 aug"
click span "sla op"
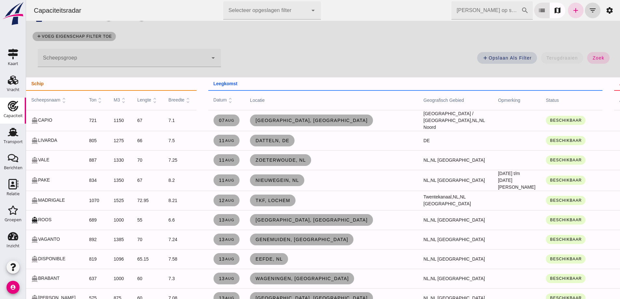
scroll to position [0, 0]
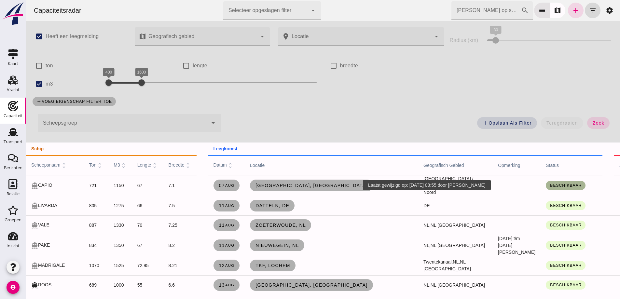
click span "Beschikbaar"
click span "Groningen, nl"
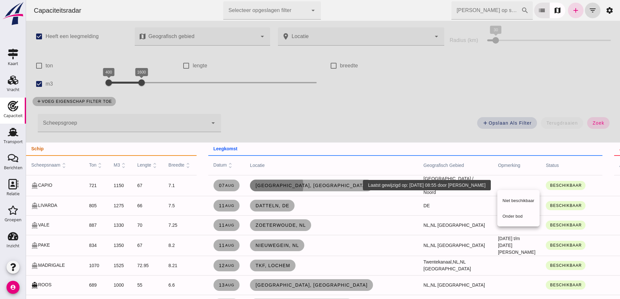
click at [42, 184] on div at bounding box center [323, 149] width 594 height 299
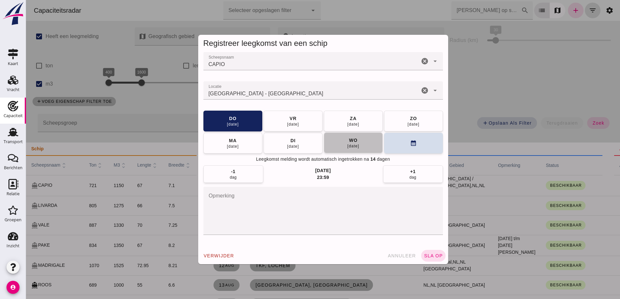
click button "[DATE]"
click input "Locatie"
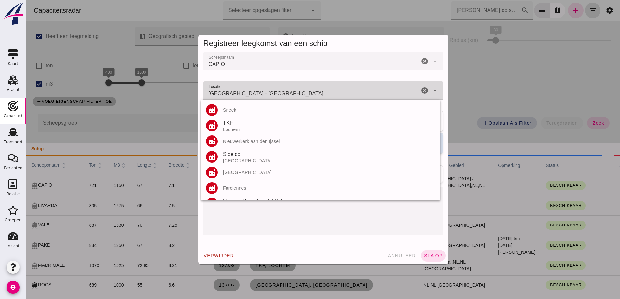
drag, startPoint x: 245, startPoint y: 92, endPoint x: 206, endPoint y: 96, distance: 38.7
click div "Scheepsnaam Scheepsnaam CAPIO cancel arrow_drop_down Locatie Locatie Groningen …"
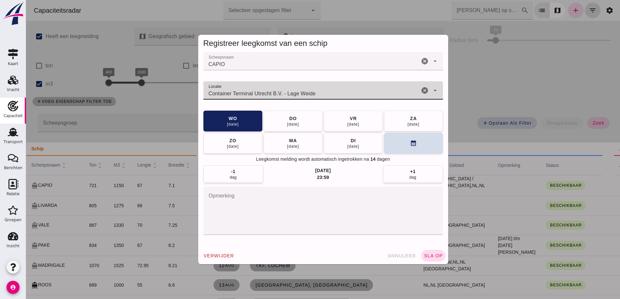
type input "Container Terminal Utrecht B.V. - Lage Weide"
click button "sla op"
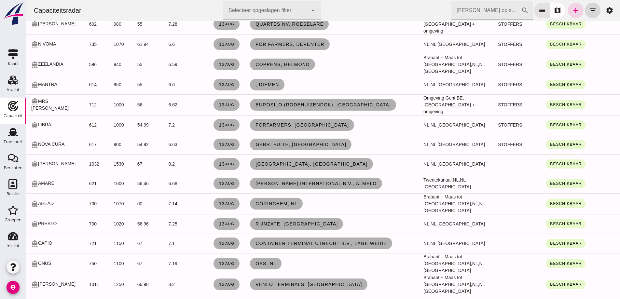
scroll to position [391, 0]
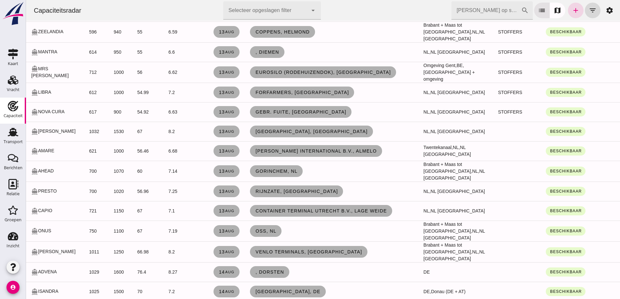
click at [52, 214] on td "directions_boat CAPIO" at bounding box center [55, 211] width 58 height 20
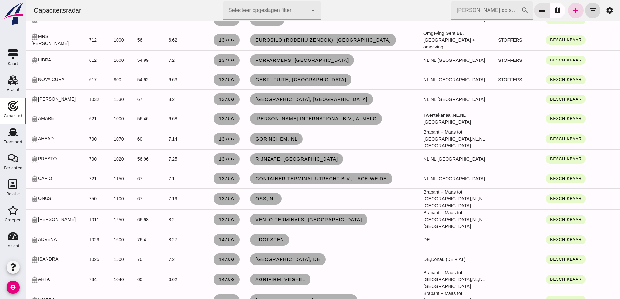
scroll to position [423, 0]
click input "Zoek op scheepsnaam"
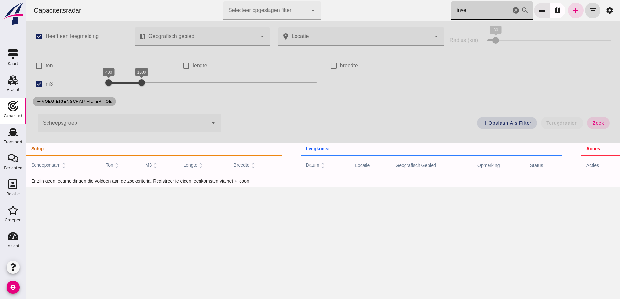
scroll to position [0, 0]
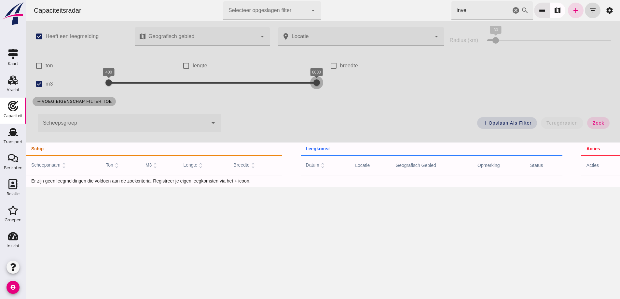
drag, startPoint x: 140, startPoint y: 85, endPoint x: 356, endPoint y: 112, distance: 217.6
click div "check_box Heeft een leegmelding map Geografisch gebied Geografisch gebied cance…"
click input "inve"
drag, startPoint x: 482, startPoint y: 14, endPoint x: 447, endPoint y: 14, distance: 34.2
click input "inversa"
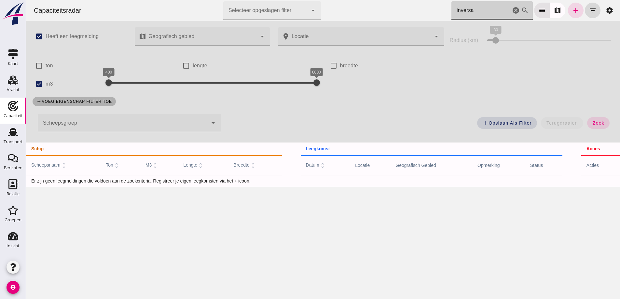
paste input "INVERSA"
type input "INVERSA"
click at [59, 36] on label "Heeft een leegmelding" at bounding box center [72, 36] width 53 height 18
click input "Heeft een leegmelding"
click input "INVERSA"
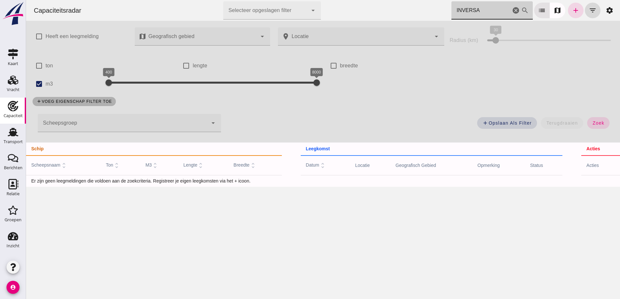
click at [4, 111] on link "Capaciteit Capaciteit" at bounding box center [13, 111] width 26 height 26
click at [6, 112] on div "Capaciteit" at bounding box center [13, 115] width 19 height 9
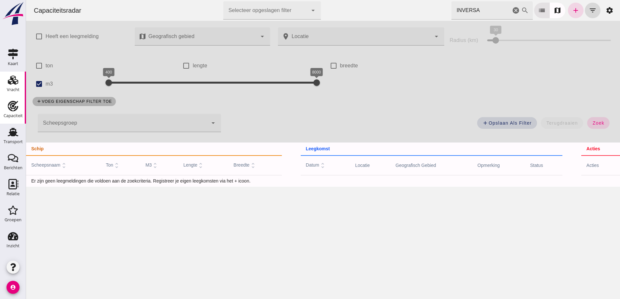
click at [15, 91] on div "Vracht" at bounding box center [13, 90] width 13 height 4
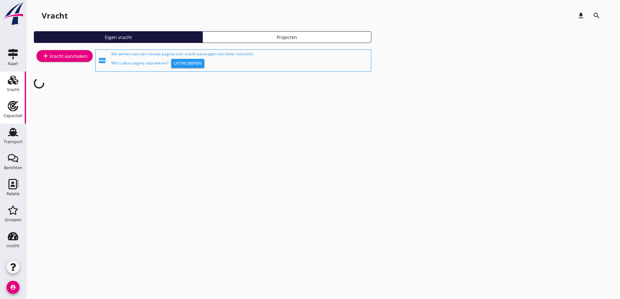
click at [12, 108] on icon "Capaciteit" at bounding box center [13, 106] width 10 height 10
checkbox input "true"
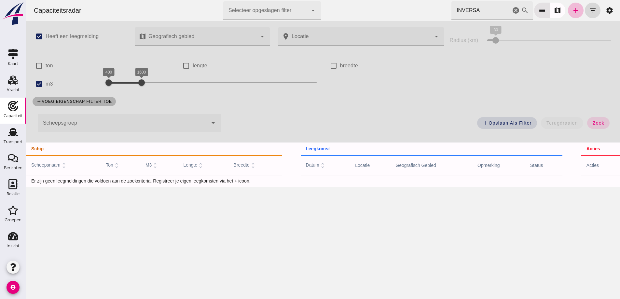
click icon "cancel"
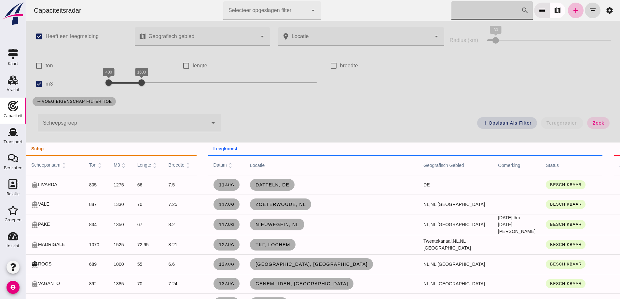
click input "Zoek op scheepsnaam"
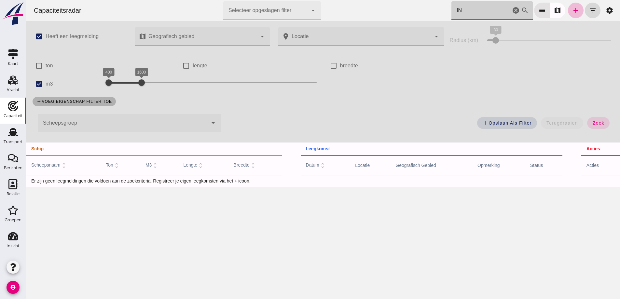
type input "I"
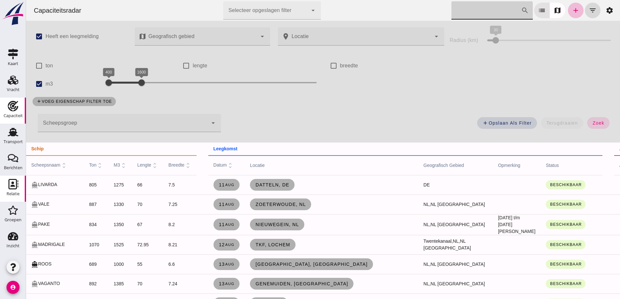
click at [6, 196] on link "Relatie Relatie" at bounding box center [13, 189] width 26 height 26
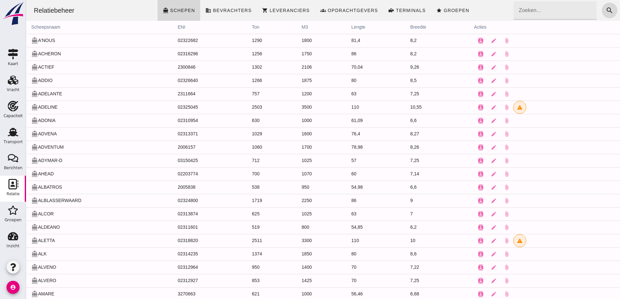
click input "Zoeken..."
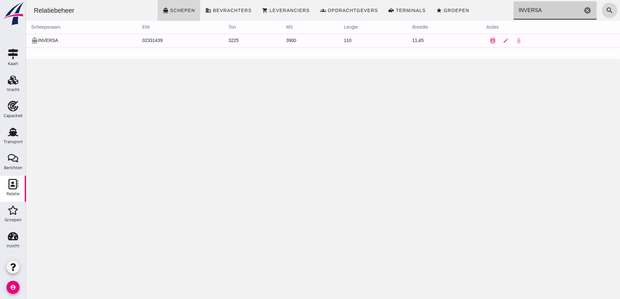
drag, startPoint x: 547, startPoint y: 11, endPoint x: 502, endPoint y: 8, distance: 44.4
click div "Relatiebeheer directions_boat Schepen business Bevrachters shopping_cart Levera…"
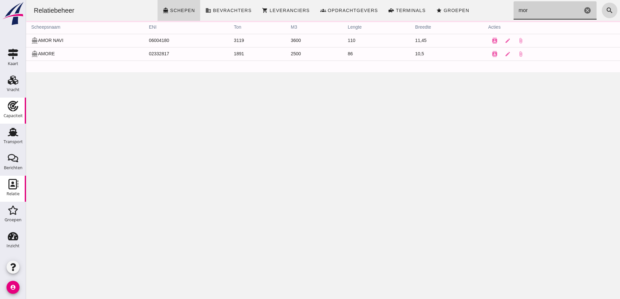
type input "mor"
click at [14, 106] on use at bounding box center [13, 106] width 10 height 10
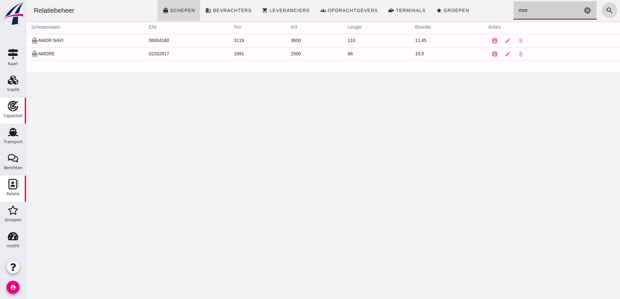
click at [14, 106] on use at bounding box center [13, 106] width 10 height 10
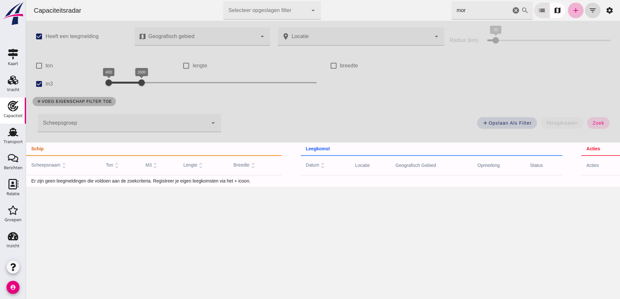
click at [572, 9] on icon "add" at bounding box center [576, 11] width 8 height 8
click at [572, 10] on icon "add" at bounding box center [576, 11] width 8 height 8
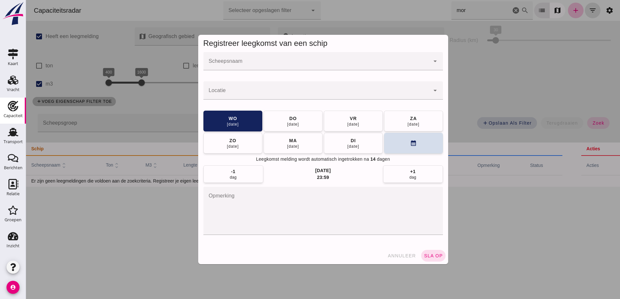
click input "Scheepsnaam"
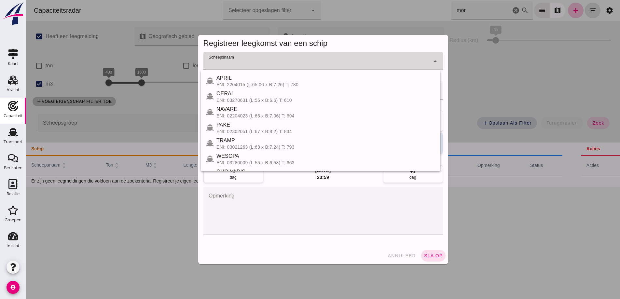
type input ","
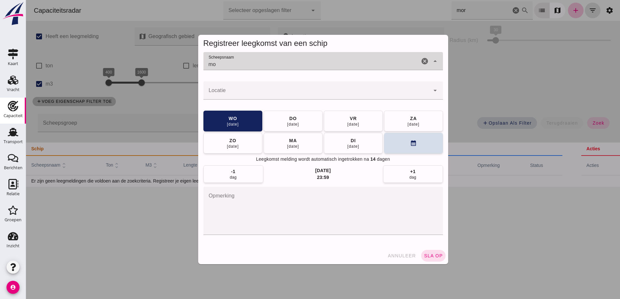
type input "m"
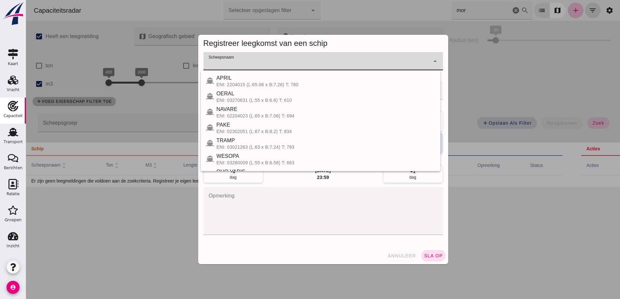
click span "annuleer"
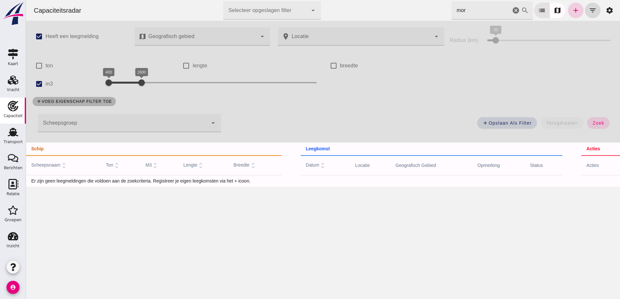
click link "add"
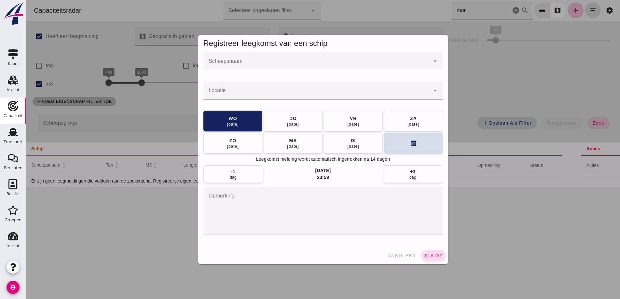
click input "Scheepsnaam"
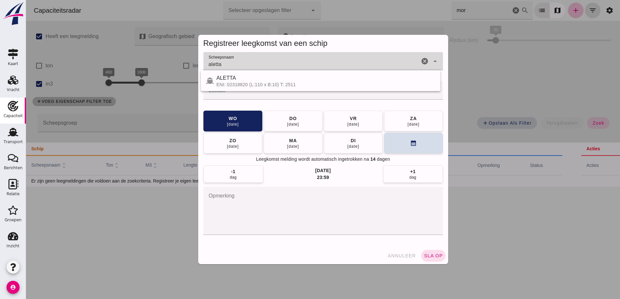
click at [303, 86] on div "ENI: 02318820 (L:110 x B:10) T: 2511" at bounding box center [326, 84] width 219 height 5
type input "ALETTA"
click span "vr 15 aug"
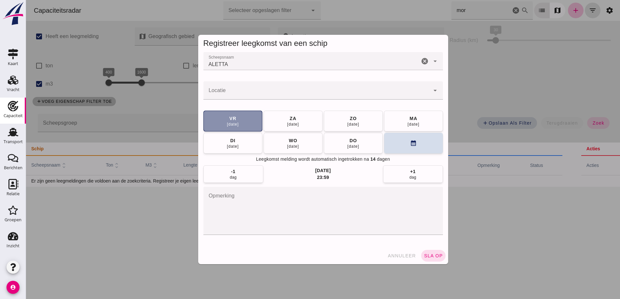
click input "Locatie"
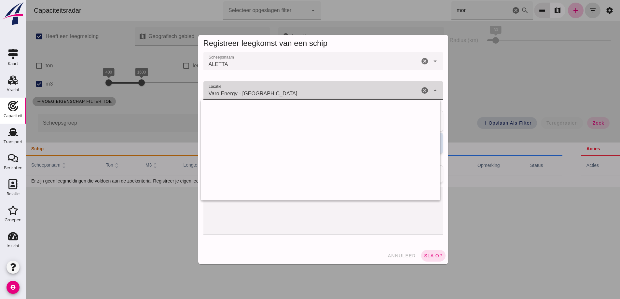
scroll to position [3344, 0]
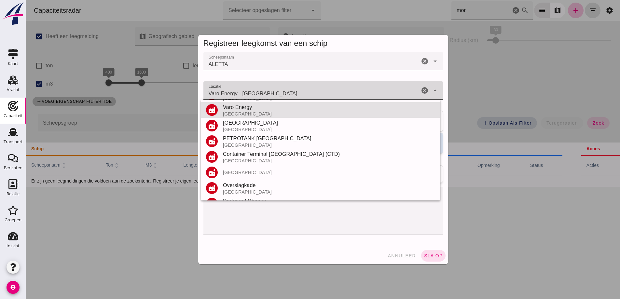
drag, startPoint x: 236, startPoint y: 93, endPoint x: 77, endPoint y: 62, distance: 162.3
click div "Registreer leegkomst van een schip Scheepsnaam Scheepsnaam ALETTA ALETTA cancel…"
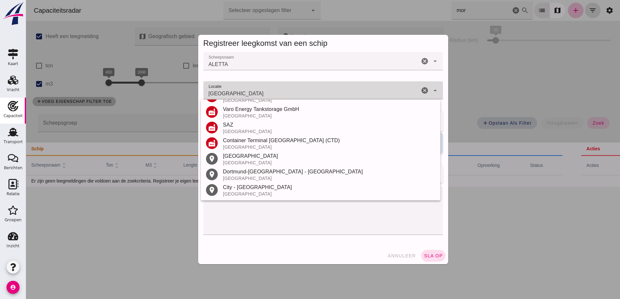
scroll to position [92, 0]
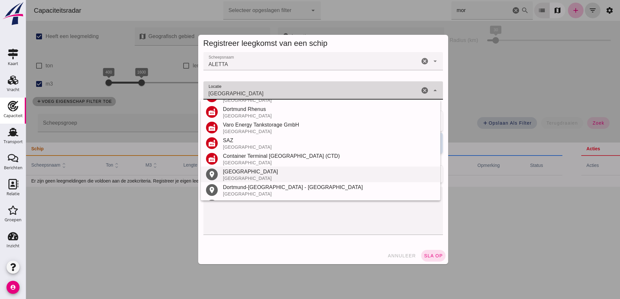
click at [236, 175] on div "Dortmund" at bounding box center [329, 172] width 212 height 8
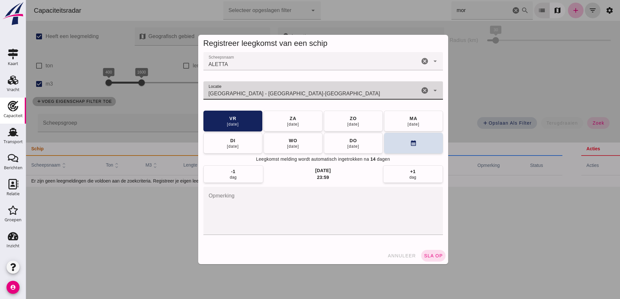
type input "Dortmund - Noordrijn-Westfalen"
click div "annuleer sla op"
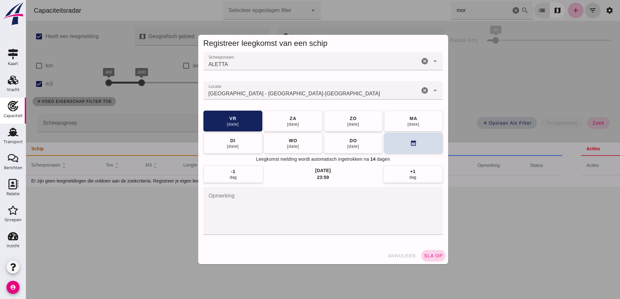
click button "sla op"
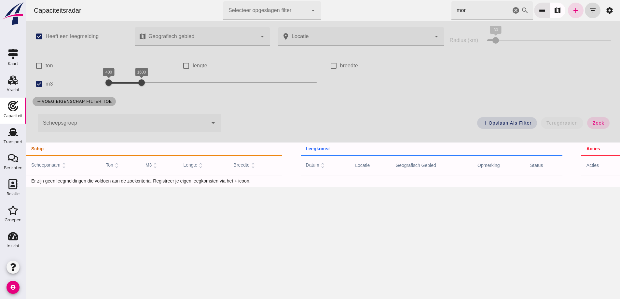
click input "mor"
type input "m"
click input "Zoek op scheepsnaam"
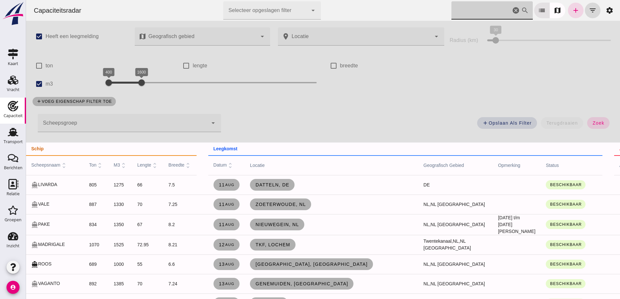
drag, startPoint x: 502, startPoint y: 14, endPoint x: 443, endPoint y: 10, distance: 59.4
click input "Zoek op scheepsnaam"
click icon "cancel"
click input "Zoek op scheepsnaam"
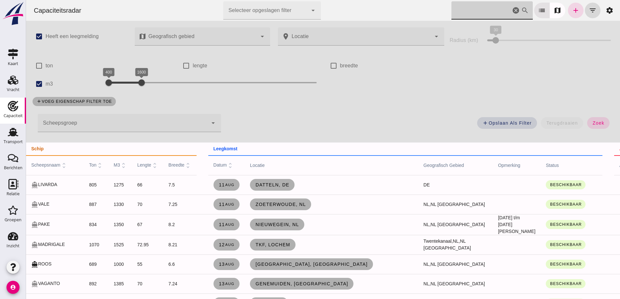
click input "Zoek op scheepsnaam"
click div "Capaciteitsradar Selecteer opgeslagen filter Selecteer opgeslagen filter cancel…"
click div "check_box Heeft een leegmelding map Geografisch gebied Geografisch gebied cance…"
drag, startPoint x: 142, startPoint y: 82, endPoint x: 239, endPoint y: 103, distance: 99.2
click div "check_box Heeft een leegmelding map Geografisch gebied Geografisch gebied cance…"
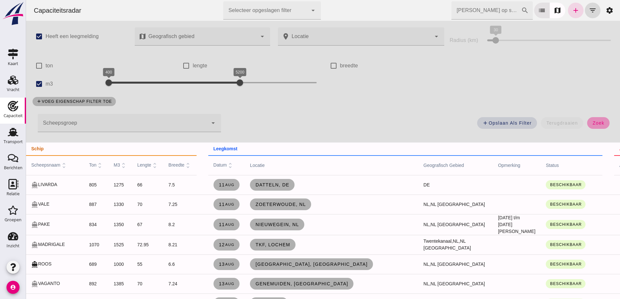
click span "zoek"
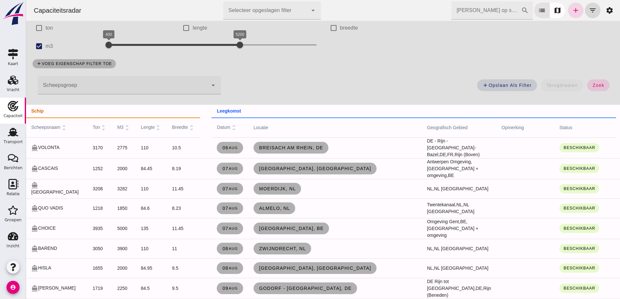
scroll to position [33, 0]
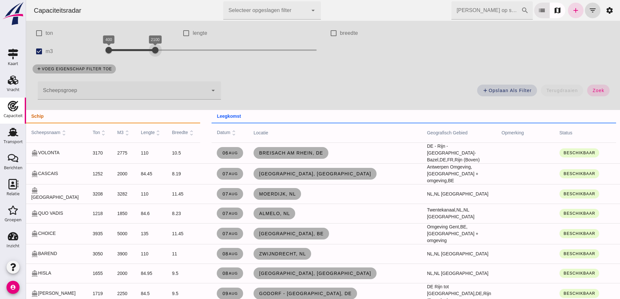
drag, startPoint x: 240, startPoint y: 49, endPoint x: 152, endPoint y: 53, distance: 88.7
click at [158, 49] on div at bounding box center [155, 50] width 13 height 13
drag, startPoint x: 154, startPoint y: 49, endPoint x: 130, endPoint y: 50, distance: 23.8
click at [130, 50] on div at bounding box center [130, 50] width 13 height 13
click button "zoek"
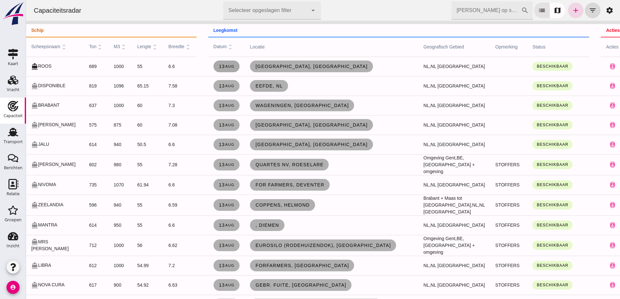
scroll to position [130, 0]
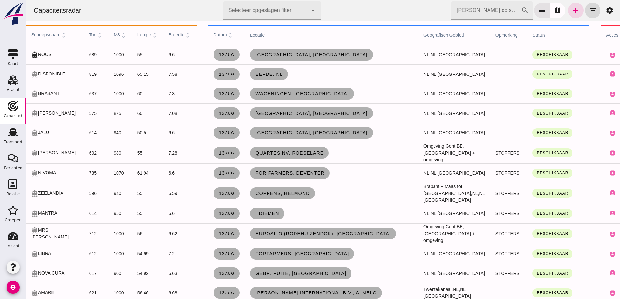
click at [91, 153] on td "602" at bounding box center [96, 153] width 25 height 21
click at [216, 149] on link "13 aug" at bounding box center [227, 153] width 26 height 12
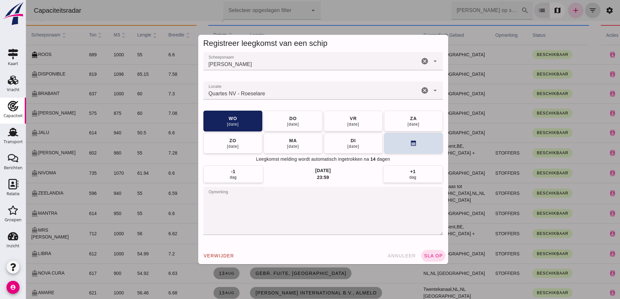
scroll to position [0, 0]
click button "do 14 aug"
click input "Locatie"
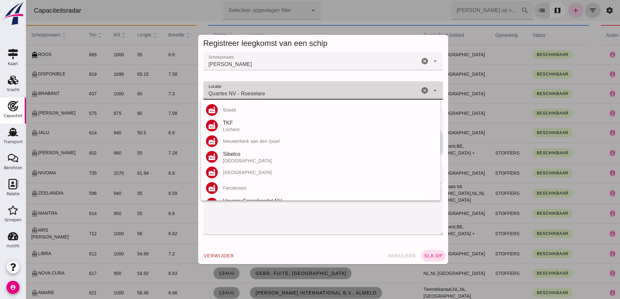
drag, startPoint x: 270, startPoint y: 94, endPoint x: 119, endPoint y: 95, distance: 150.8
click div "Registreer leegkomst van een schip Scheepsnaam Scheepsnaam HINDRIK cancel arrow…"
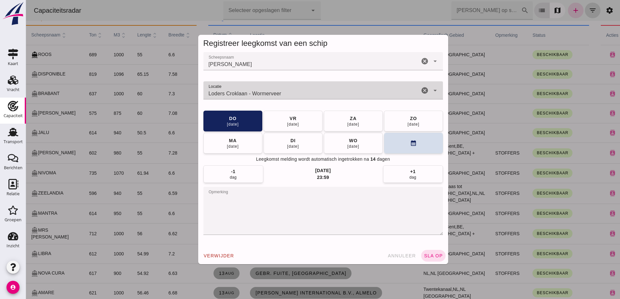
type input "Loders Croklaan - Wormerveer"
drag, startPoint x: 119, startPoint y: 96, endPoint x: 243, endPoint y: 111, distance: 124.3
click div "Scheepsnaam Scheepsnaam HINDRIK cancel arrow_drop_down Locatie Locatie Loders C…"
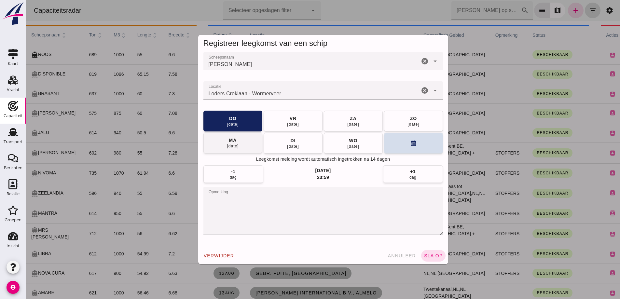
click button "ma 18 aug"
click span "sla op"
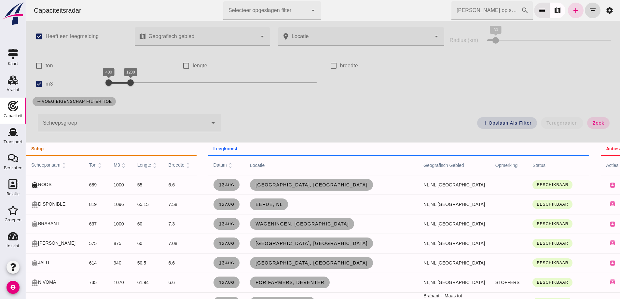
drag, startPoint x: 270, startPoint y: 108, endPoint x: 274, endPoint y: 117, distance: 9.3
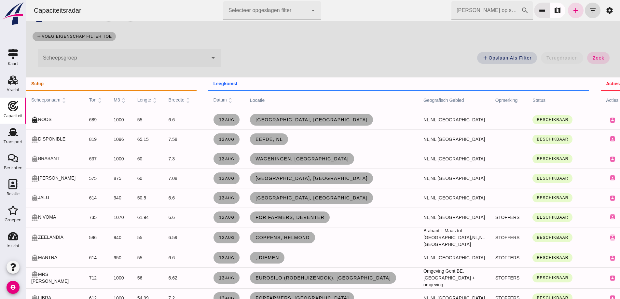
drag, startPoint x: 274, startPoint y: 117, endPoint x: 299, endPoint y: 54, distance: 67.2
click at [298, 53] on div "add Opslaan als filter terugdraaien zoek" at bounding box center [421, 59] width 393 height 23
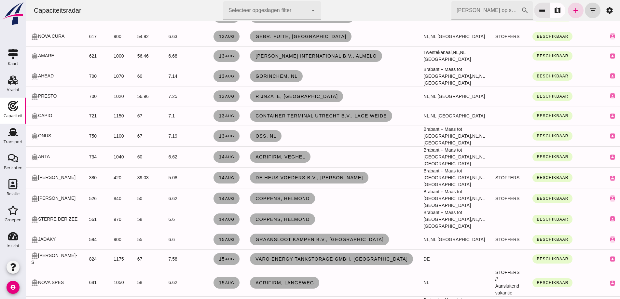
scroll to position [358, 0]
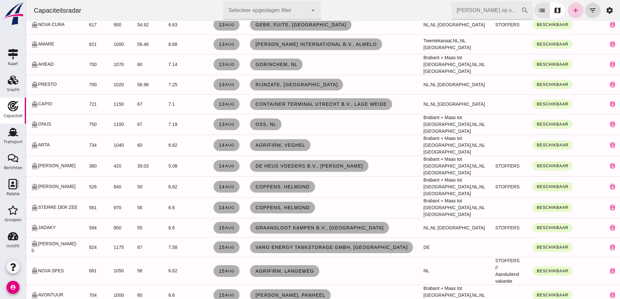
click at [573, 13] on icon "add" at bounding box center [576, 11] width 8 height 8
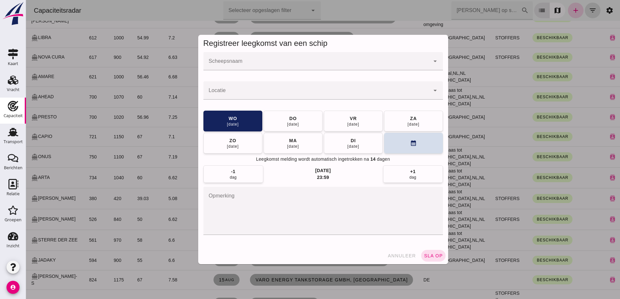
scroll to position [0, 0]
click input "Scheepsnaam"
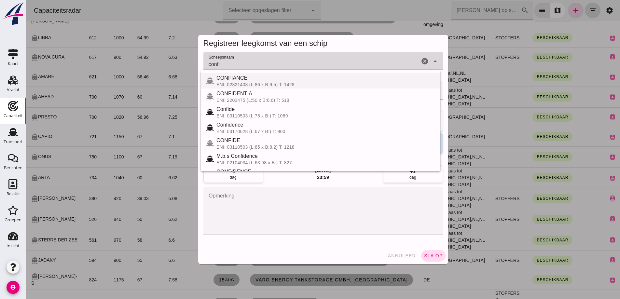
click at [245, 81] on div "CONFIANCE" at bounding box center [326, 78] width 219 height 8
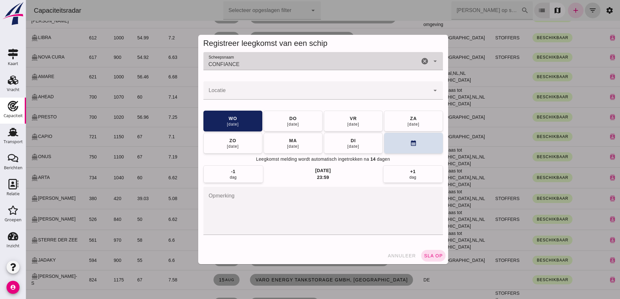
type input "CONFIANCE"
click input "Locatie"
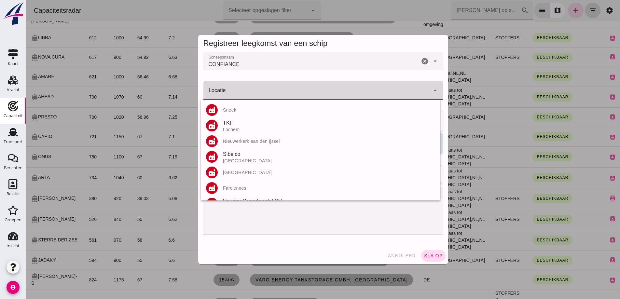
click input "Locatie"
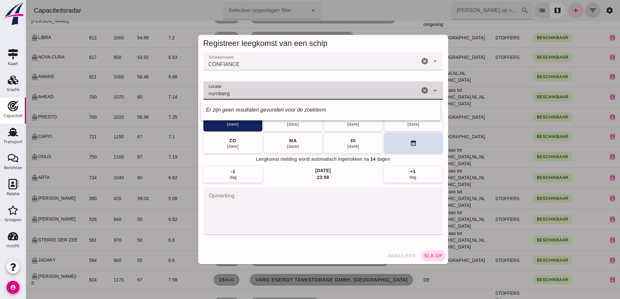
click input "nurnberg"
type input "nurnberg"
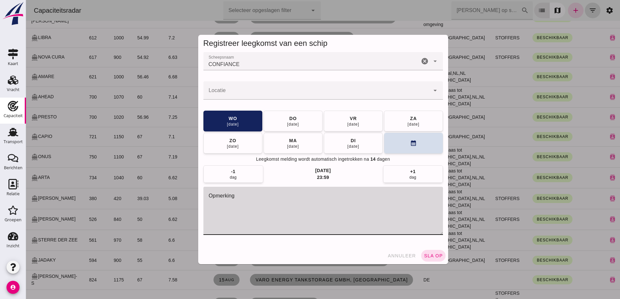
click textarea "opmerking"
click span "annuleer"
click at [401, 252] on div at bounding box center [323, 149] width 594 height 299
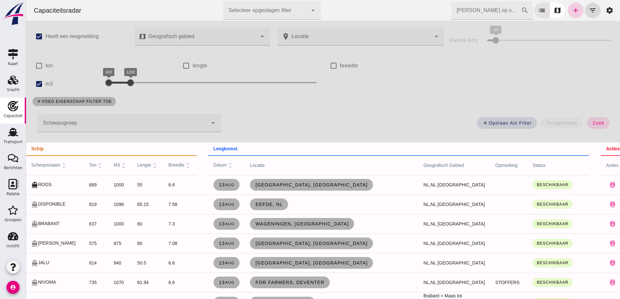
click at [572, 11] on icon "add" at bounding box center [576, 11] width 8 height 8
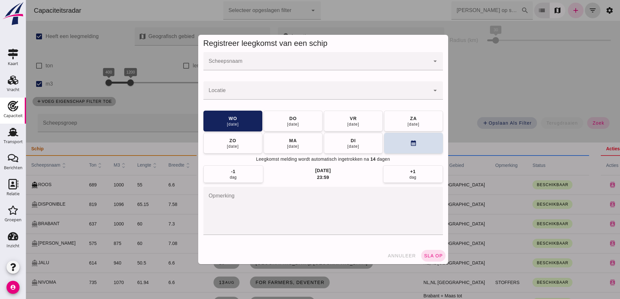
click input "Scheepsnaam"
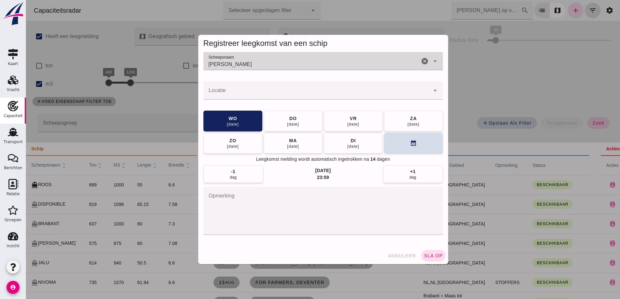
type input "JOHANNA H"
click button "annuleer"
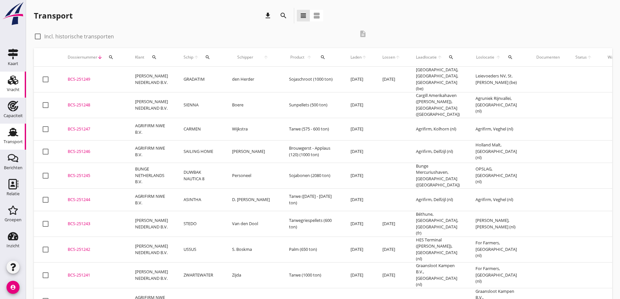
click at [16, 91] on div "Vracht" at bounding box center [13, 90] width 13 height 4
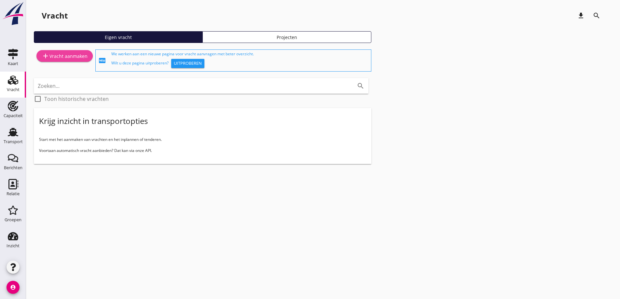
click at [67, 61] on link "add Vracht aanmaken" at bounding box center [64, 56] width 56 height 12
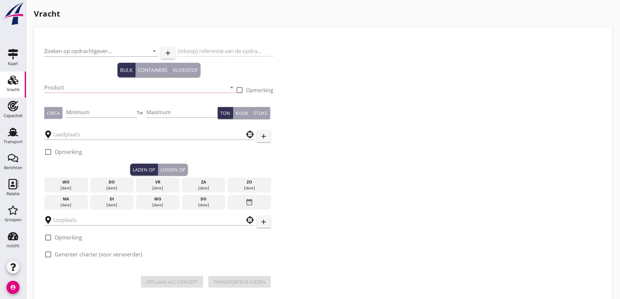
click at [73, 57] on div "Zoeken op opdrachtgever... arrow_drop_down" at bounding box center [101, 54] width 114 height 17
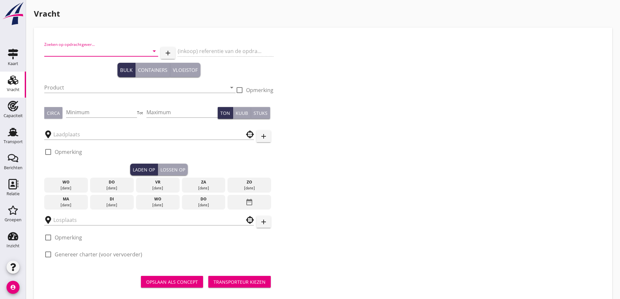
click at [73, 55] on input "Zoeken op opdrachtgever..." at bounding box center [92, 51] width 96 height 10
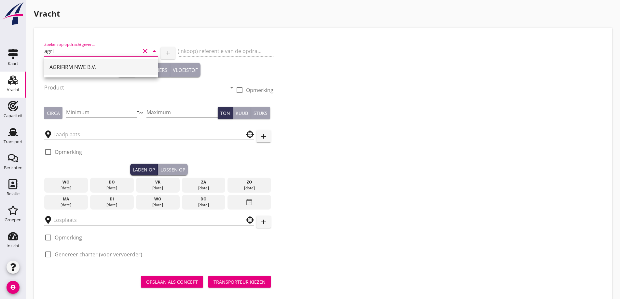
drag, startPoint x: 112, startPoint y: 62, endPoint x: 109, endPoint y: 66, distance: 5.0
click at [112, 62] on div "AGRIFIRM NWE B.V." at bounding box center [101, 67] width 104 height 16
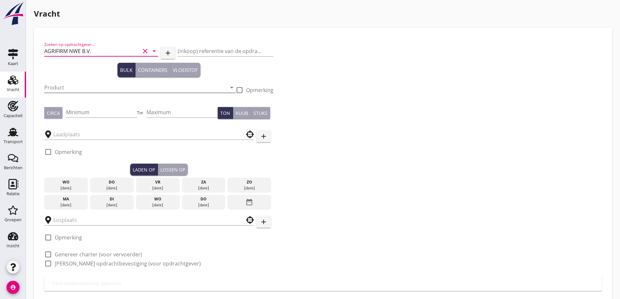
type input "AGRIFIRM NWE B.V."
click at [95, 85] on input "Product" at bounding box center [135, 87] width 182 height 10
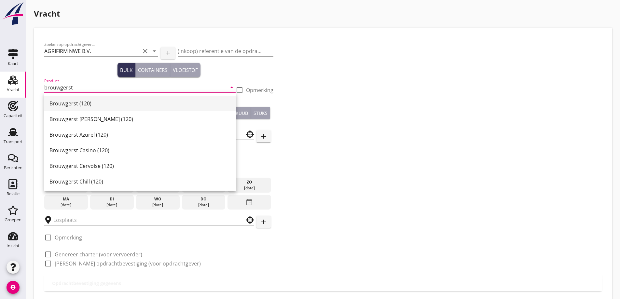
click at [91, 105] on div "Brouwgerst (120)" at bounding box center [139, 104] width 181 height 8
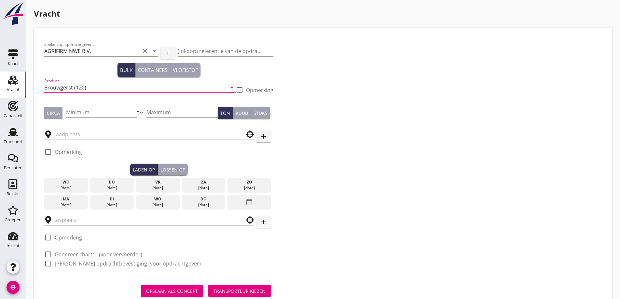
type input "Brouwgerst (120)"
click at [93, 110] on input "Minimum" at bounding box center [101, 112] width 71 height 10
type input "500"
drag, startPoint x: 58, startPoint y: 114, endPoint x: 103, endPoint y: 154, distance: 60.4
click at [58, 114] on div "Circa" at bounding box center [53, 113] width 13 height 7
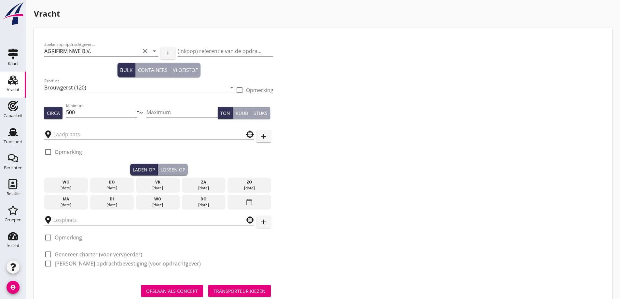
click at [84, 133] on input "text" at bounding box center [144, 134] width 182 height 10
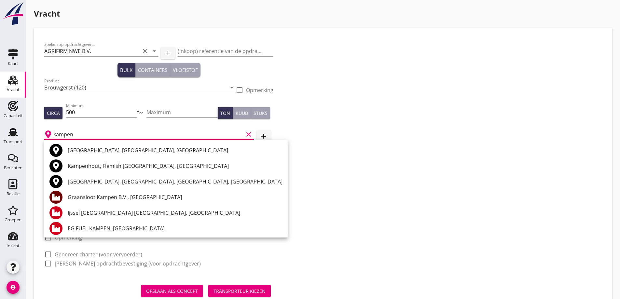
click at [115, 199] on div "Graansloot Kampen B.V., Kampen" at bounding box center [175, 197] width 215 height 8
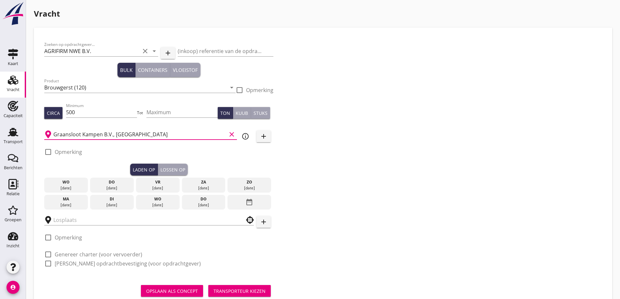
type input "Graansloot Kampen B.V., Kampen"
click at [160, 181] on div "vr" at bounding box center [158, 182] width 40 height 6
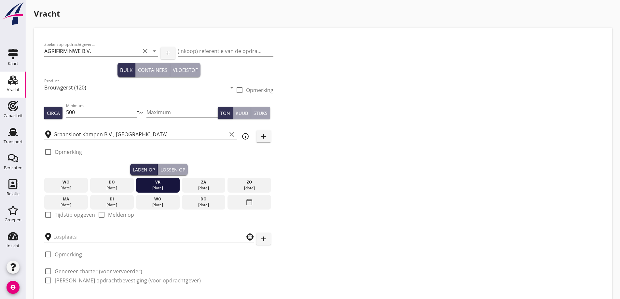
click at [85, 216] on label "Tijdstip opgeven" at bounding box center [75, 215] width 40 height 7
checkbox input "true"
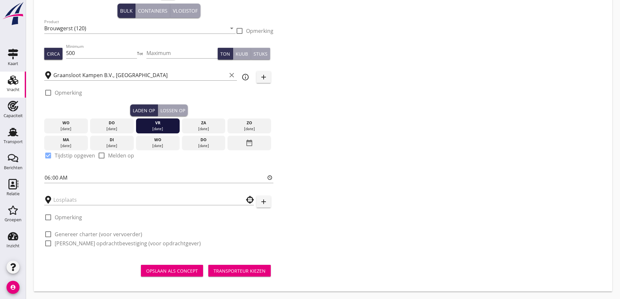
scroll to position [60, 0]
click at [81, 198] on input "text" at bounding box center [144, 199] width 182 height 10
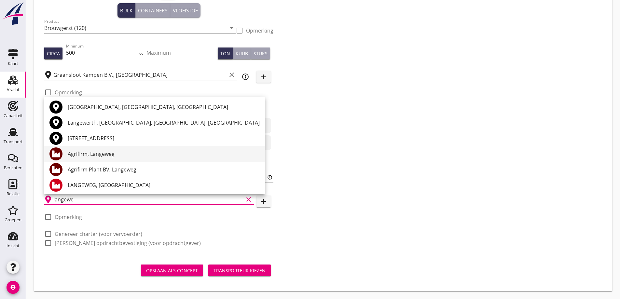
click at [116, 153] on div "Agrifirm, Langeweg" at bounding box center [164, 154] width 192 height 8
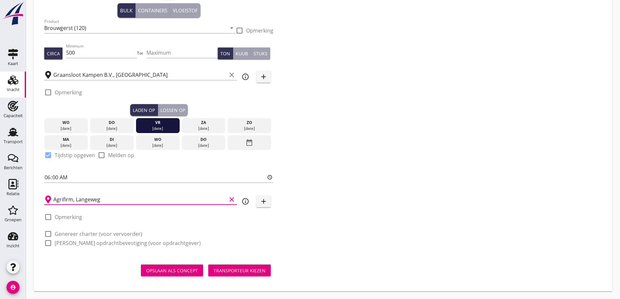
type input "Agrifirm, Langeweg"
click at [104, 233] on label "Genereer charter (voor vervoerder)" at bounding box center [99, 234] width 88 height 7
checkbox input "true"
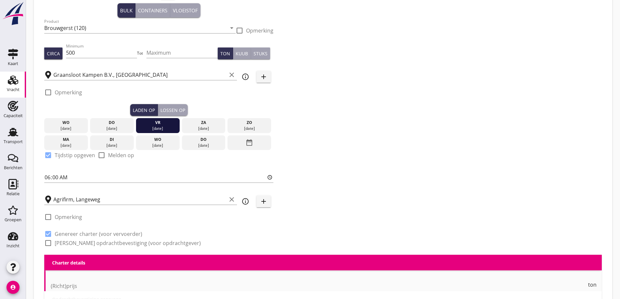
checkbox input "true"
click at [108, 245] on label "Genereer opdrachtbevestiging (voor opdrachtgever)" at bounding box center [128, 243] width 146 height 7
checkbox input "true"
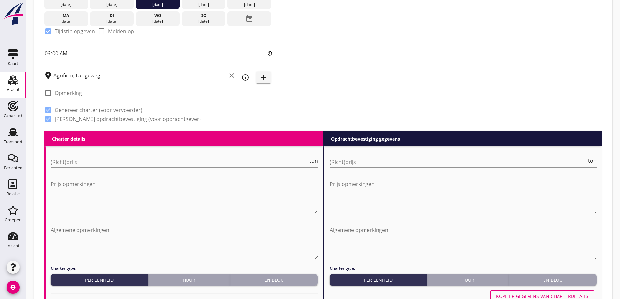
scroll to position [190, 0]
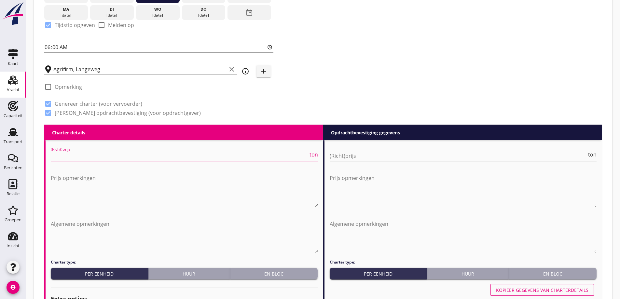
click at [122, 154] on input "(Richt)prijs" at bounding box center [180, 156] width 258 height 10
type input "4"
type input "3750"
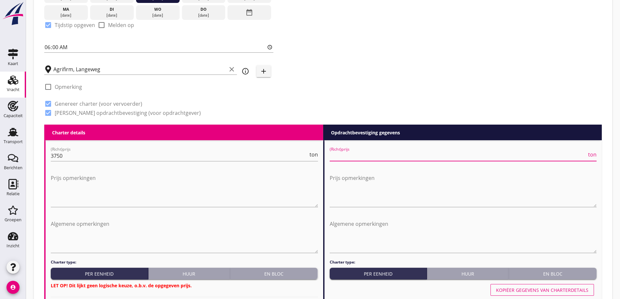
click at [390, 154] on input "(Richt)prijs" at bounding box center [459, 156] width 258 height 10
type input "8"
click at [256, 229] on textarea "Algemene opmerkingen" at bounding box center [184, 236] width 267 height 34
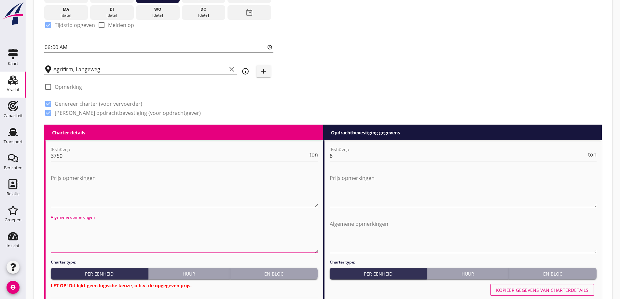
click at [281, 274] on div "En bloc" at bounding box center [274, 274] width 83 height 7
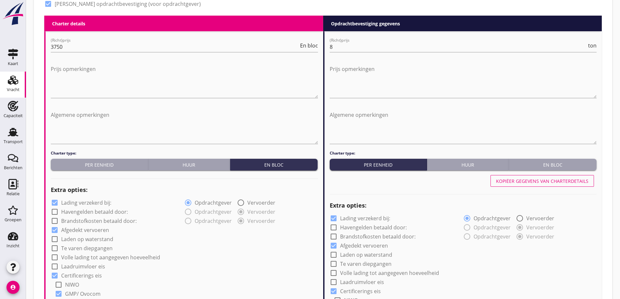
scroll to position [287, 0]
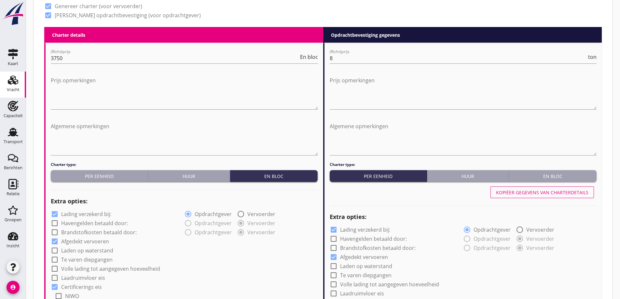
click at [99, 212] on label "Lading verzekerd bij:" at bounding box center [86, 214] width 50 height 7
checkbox input "false"
click at [339, 230] on div at bounding box center [333, 229] width 11 height 11
checkbox input "false"
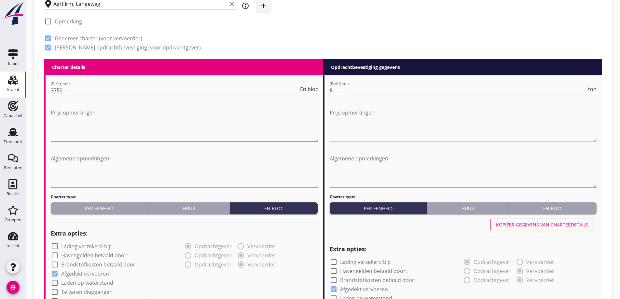
scroll to position [255, 0]
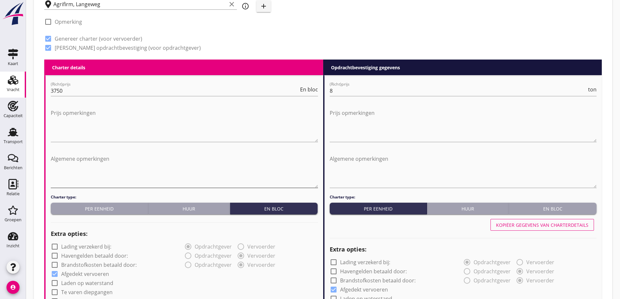
click at [119, 181] on textarea "Algemene opmerkingen" at bounding box center [184, 171] width 267 height 34
drag, startPoint x: 104, startPoint y: 162, endPoint x: 32, endPoint y: 150, distance: 73.2
click at [29, 149] on div "Vracht Zoeken op opdrachtgever... AGRIFIRM NWE B.V. clear arrow_drop_down add (…" at bounding box center [323, 286] width 594 height 1083
type textarea "Brouwgerst - Applaus"
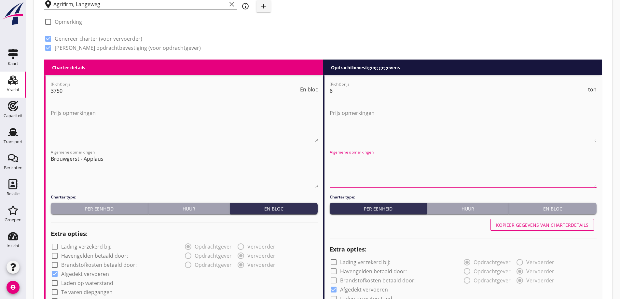
click at [372, 167] on textarea "Algemene opmerkingen" at bounding box center [463, 171] width 267 height 34
paste textarea "Brouwgerst - Applaus"
type textarea "Brouwgerst - Applaus"
click at [195, 158] on textarea "Brouwgerst - Applaus" at bounding box center [184, 171] width 267 height 34
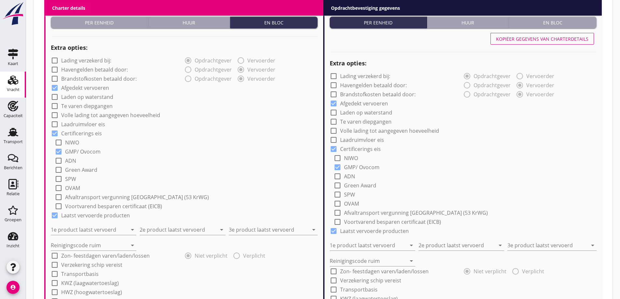
scroll to position [450, 0]
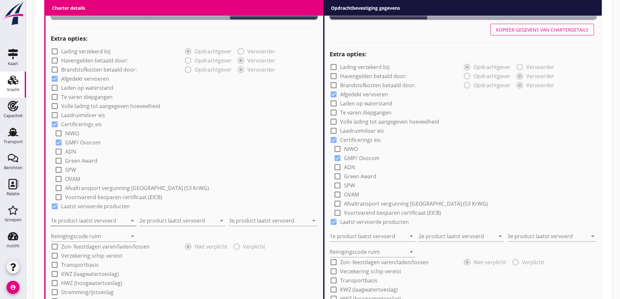
click at [99, 223] on input "1e product laatst vervoerd" at bounding box center [89, 221] width 77 height 10
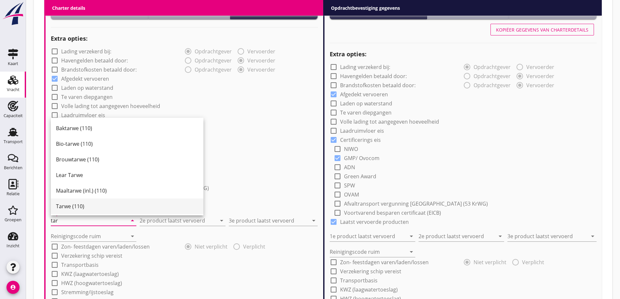
click at [85, 206] on div "Tarwe (110)" at bounding box center [127, 207] width 142 height 8
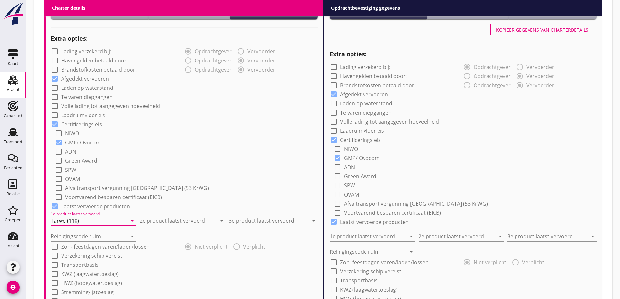
type input "Tarwe (110)"
click at [172, 224] on input "2e product laatst vervoerd" at bounding box center [178, 221] width 77 height 10
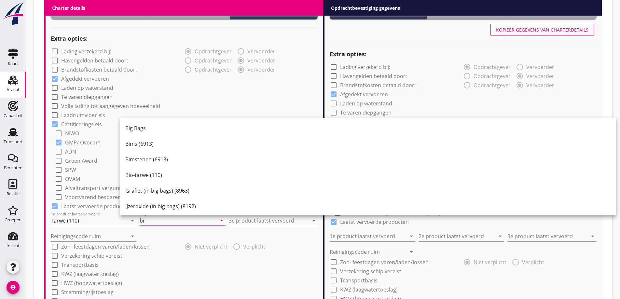
type input "b"
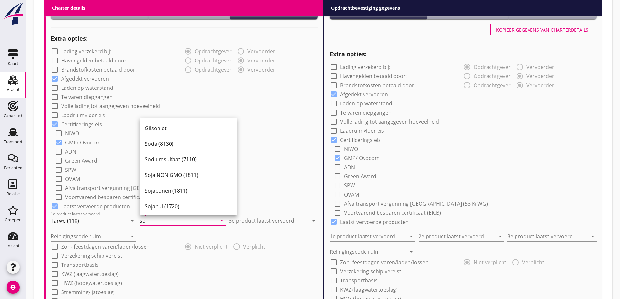
type input "s"
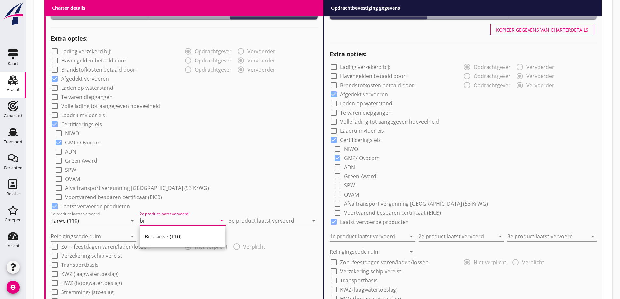
type input "b"
type input "Bio Sojaschroot"
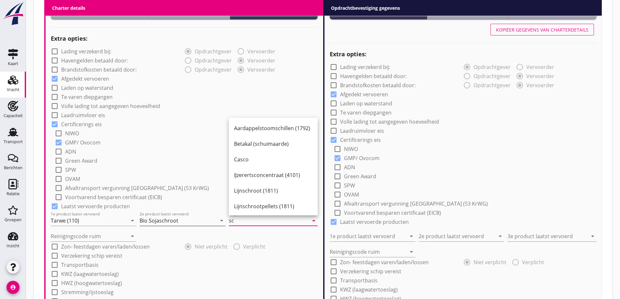
type input "s"
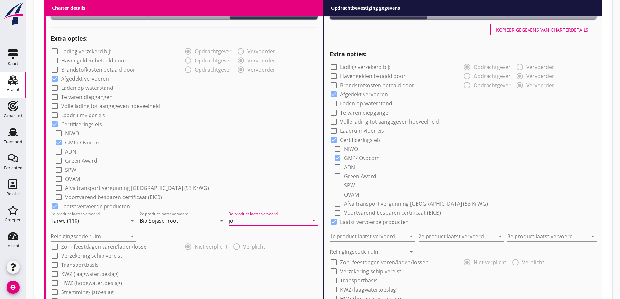
type input "j"
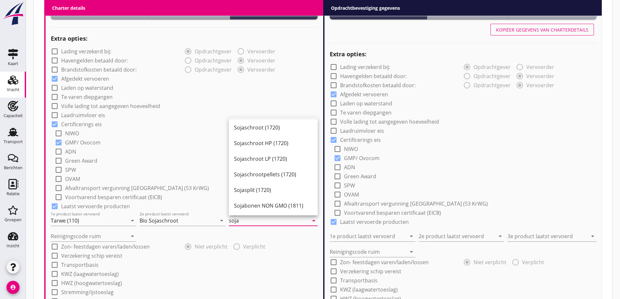
scroll to position [0, 0]
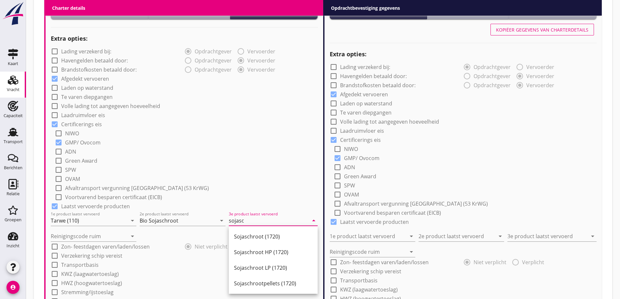
click at [273, 233] on div "Sojaschroot (1720)" at bounding box center [273, 237] width 78 height 16
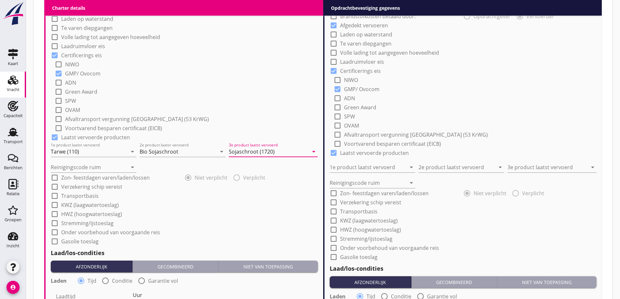
scroll to position [548, 0]
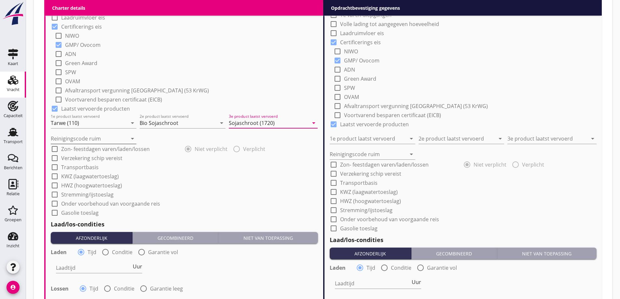
type input "Sojaschroot (1720)"
click at [84, 139] on input "Reinigingscode ruim" at bounding box center [89, 138] width 77 height 10
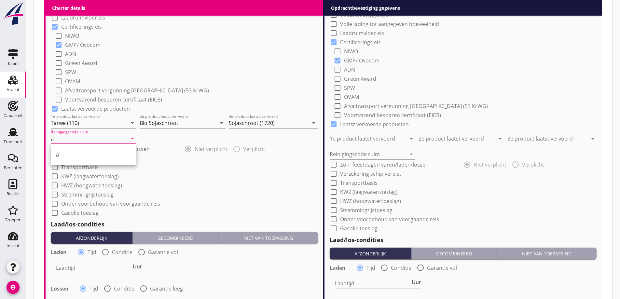
type input "a"
click at [166, 173] on div "check_box_outline_blank KWZ (laagwatertoeslag)" at bounding box center [184, 175] width 267 height 9
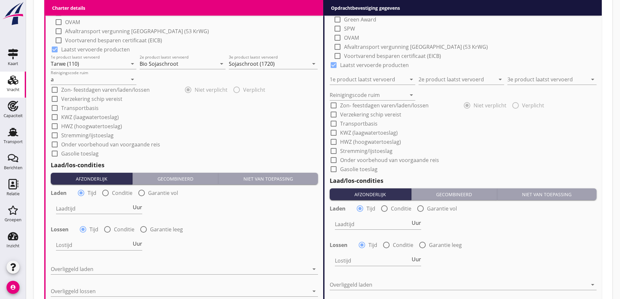
scroll to position [613, 0]
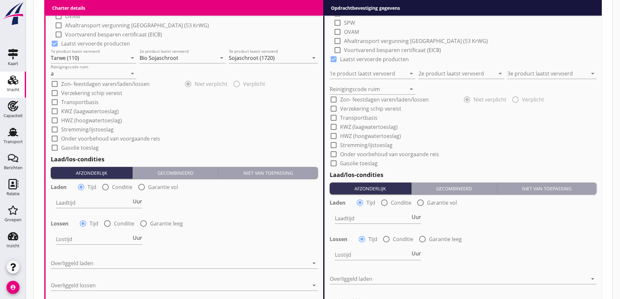
click at [122, 188] on label "Conditie" at bounding box center [122, 187] width 21 height 7
radio input "false"
radio input "true"
click at [122, 220] on div "radio_button_unchecked Conditie" at bounding box center [119, 224] width 31 height 8
click at [122, 222] on label "Conditie" at bounding box center [124, 223] width 21 height 7
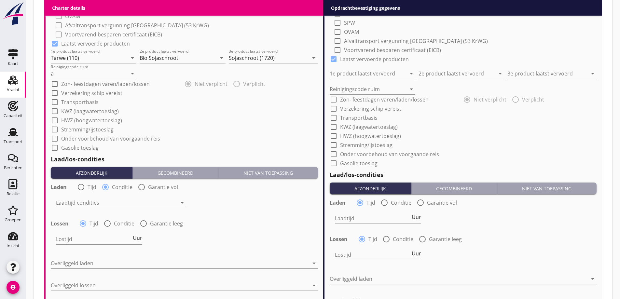
radio input "false"
radio input "true"
click at [112, 201] on div at bounding box center [116, 203] width 121 height 10
click at [106, 241] on div at bounding box center [116, 239] width 121 height 10
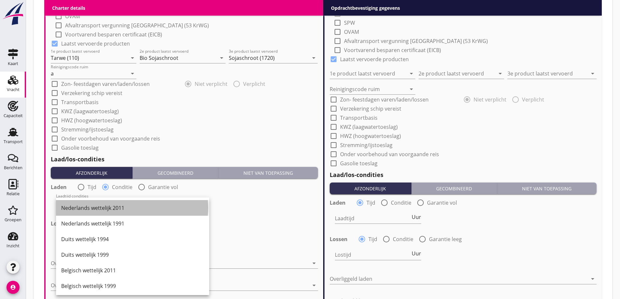
click at [100, 206] on div "Nederlands wettelijk 2011" at bounding box center [132, 208] width 143 height 8
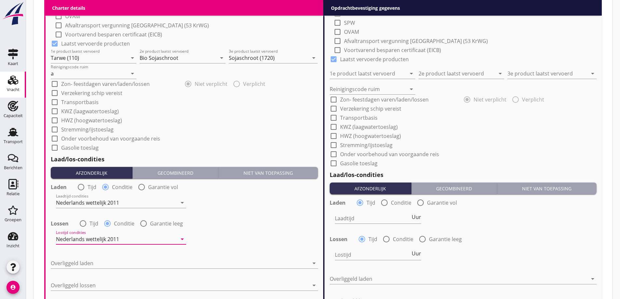
click at [99, 256] on div "Overliggeld laden arrow_drop_down" at bounding box center [184, 264] width 267 height 21
click at [97, 267] on div at bounding box center [180, 263] width 258 height 10
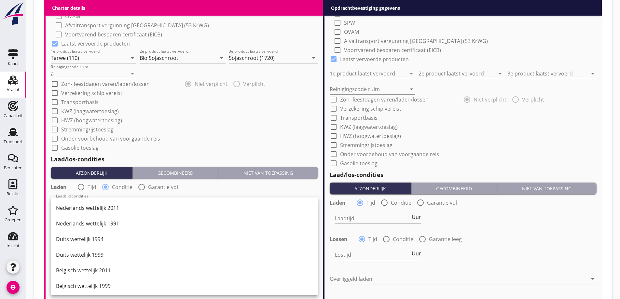
drag, startPoint x: 98, startPoint y: 210, endPoint x: 121, endPoint y: 296, distance: 89.0
click at [99, 214] on div "Nederlands wettelijk 2011" at bounding box center [184, 208] width 257 height 16
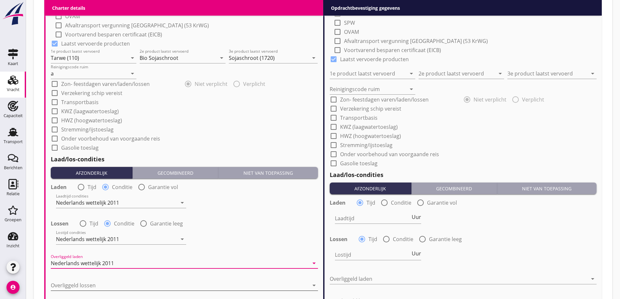
drag, startPoint x: 99, startPoint y: 284, endPoint x: 113, endPoint y: 269, distance: 20.0
click at [99, 284] on div at bounding box center [180, 285] width 258 height 10
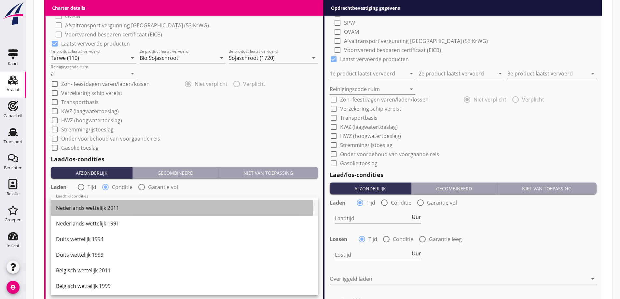
click at [112, 212] on div "Nederlands wettelijk 2011" at bounding box center [184, 208] width 257 height 8
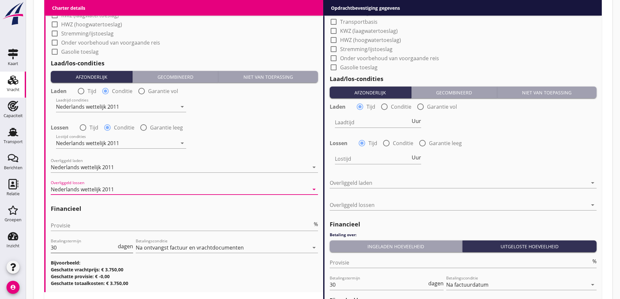
scroll to position [711, 0]
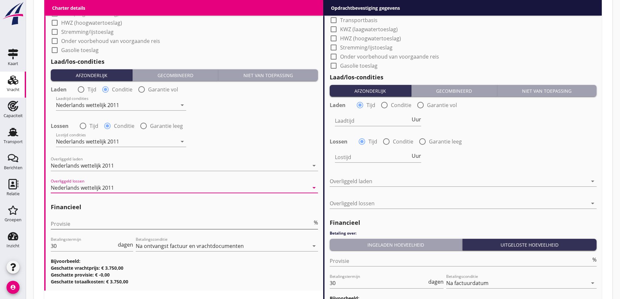
click at [92, 221] on input "Provisie" at bounding box center [182, 224] width 262 height 10
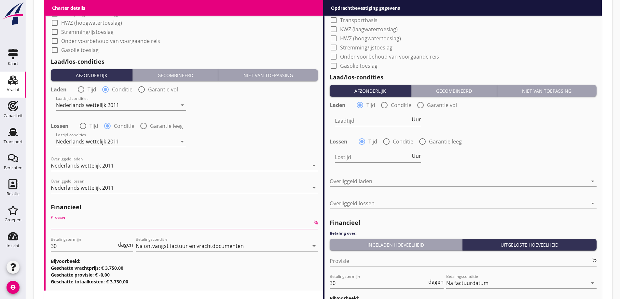
type input "2"
type input "2.5"
click at [239, 273] on h3 "Geschatte provisie: € -93,75" at bounding box center [184, 275] width 267 height 7
click at [384, 261] on input "Provisie" at bounding box center [461, 261] width 262 height 10
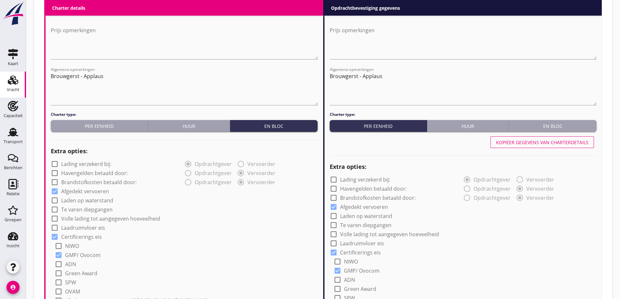
scroll to position [328, 0]
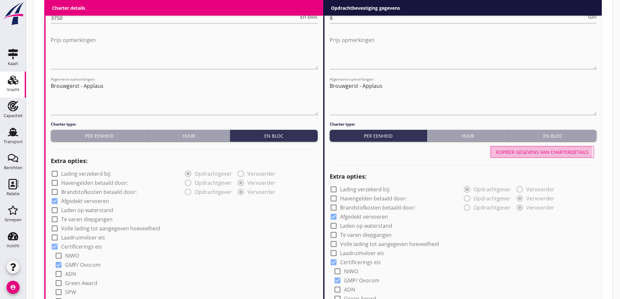
click at [538, 154] on div "Kopiëer gegevens van charterdetails" at bounding box center [542, 152] width 92 height 7
type input "Tarwe (110)"
type input "Bio Sojaschroot"
type input "Sojaschroot (1720)"
type input "a"
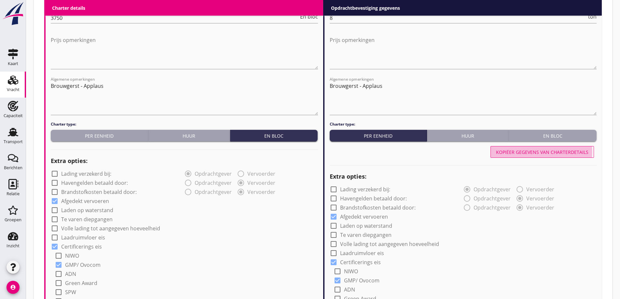
radio input "false"
radio input "true"
radio input "false"
radio input "true"
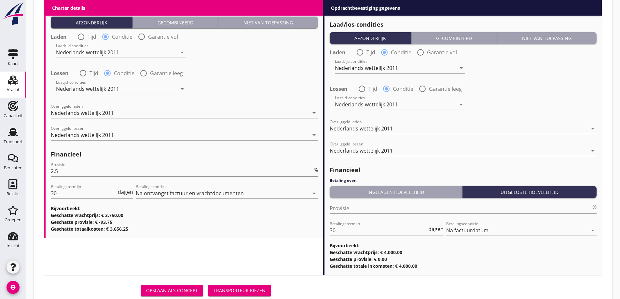
scroll to position [784, 0]
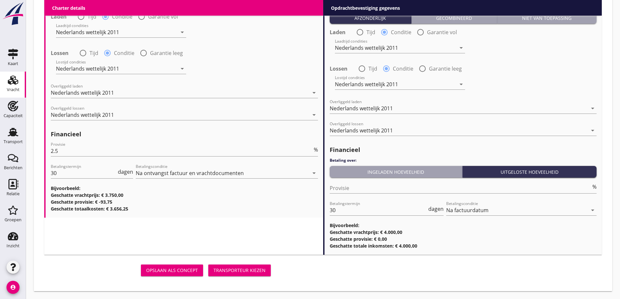
click at [221, 271] on div "Transporteur kiezen" at bounding box center [240, 270] width 52 height 7
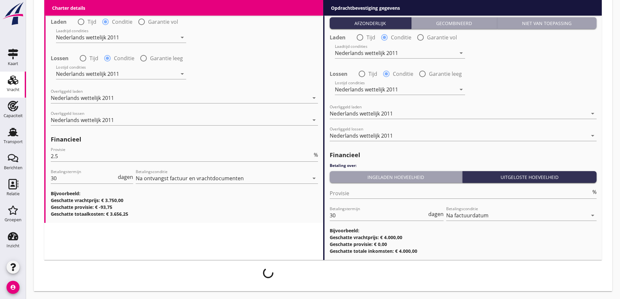
scroll to position [778, 0]
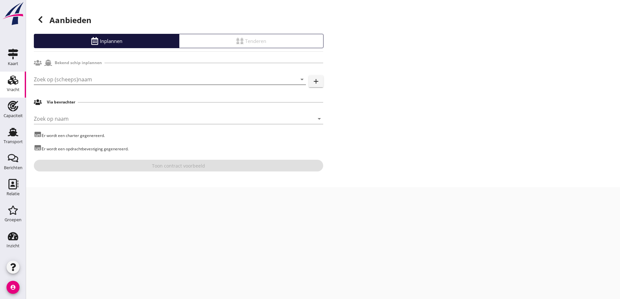
click at [84, 84] on input "Zoek op (scheeps)naam" at bounding box center [161, 79] width 254 height 10
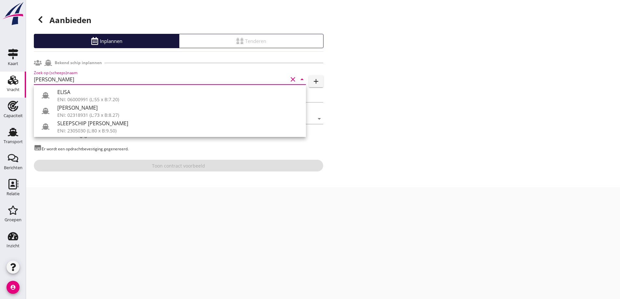
click at [93, 98] on div "ENI: 06000991 (L:55 x B:7.20)" at bounding box center [179, 99] width 244 height 7
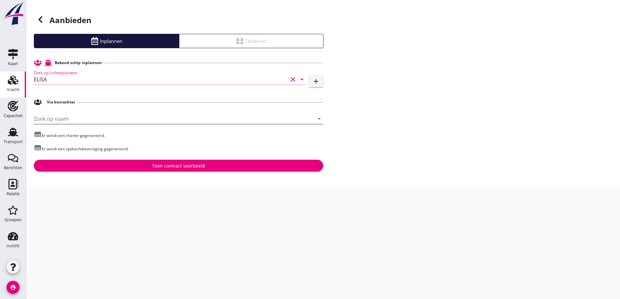
type input "ELISA"
click at [100, 120] on input "Zoek op naam" at bounding box center [169, 119] width 271 height 10
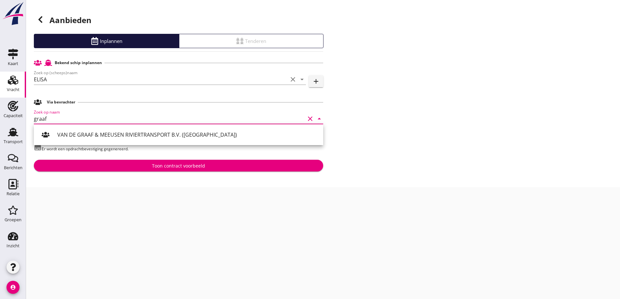
click at [153, 143] on div "VAN DE GRAAF & MEEUSEN RIVIERTRANSPORT B.V. (Ridderkerk)" at bounding box center [178, 134] width 289 height 21
click at [152, 138] on div "VAN DE GRAAF & MEEUSEN RIVIERTRANSPORT B.V. (Ridderkerk)" at bounding box center [187, 135] width 261 height 8
type input "VAN DE GRAAF & MEEUSEN RIVIERTRANSPORT B.V. (Ridderkerk)"
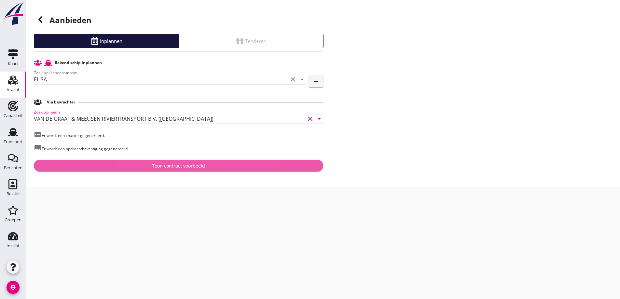
click at [187, 166] on div "Toon contract voorbeeld" at bounding box center [178, 165] width 53 height 7
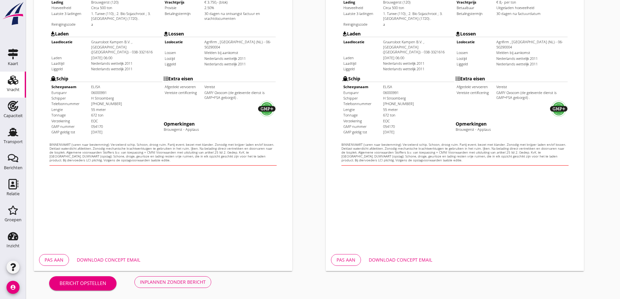
scroll to position [183, 0]
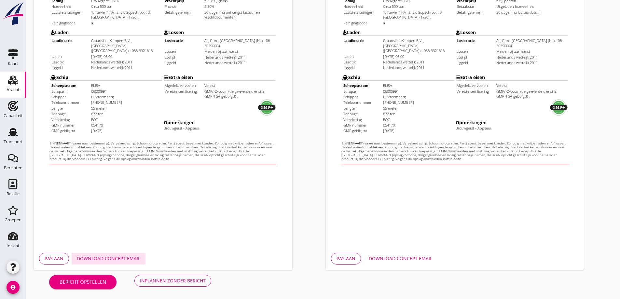
click at [124, 261] on div "Download concept email" at bounding box center [108, 258] width 63 height 7
click at [389, 258] on div "Download concept email" at bounding box center [400, 258] width 63 height 7
drag, startPoint x: 163, startPoint y: 282, endPoint x: 169, endPoint y: 278, distance: 7.0
click at [163, 282] on div "Inplannen zonder bericht" at bounding box center [173, 280] width 66 height 7
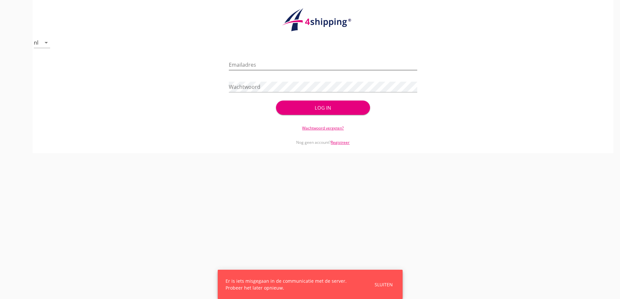
click at [282, 64] on input "Emailadres" at bounding box center [323, 65] width 189 height 10
type input "[EMAIL_ADDRESS][DOMAIN_NAME]"
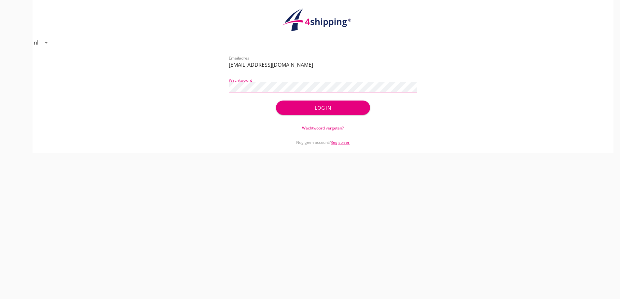
click at [276, 101] on button "Log in" at bounding box center [323, 108] width 94 height 14
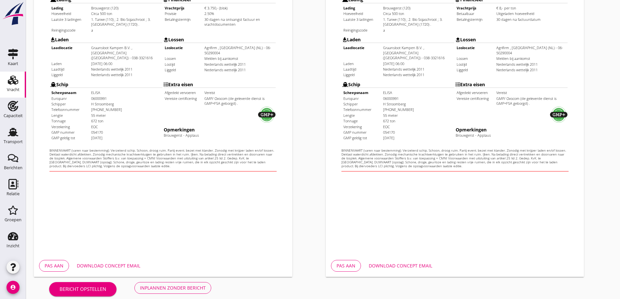
scroll to position [183, 0]
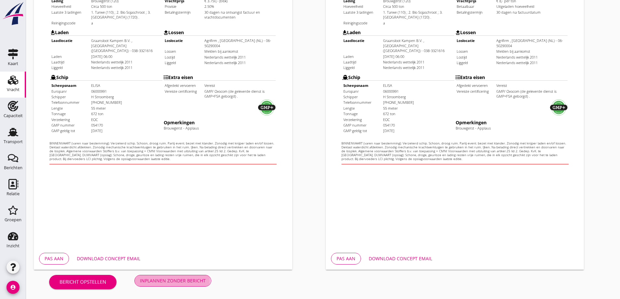
drag, startPoint x: 172, startPoint y: 280, endPoint x: 174, endPoint y: 284, distance: 4.4
click at [173, 283] on div "Inplannen zonder bericht" at bounding box center [173, 280] width 66 height 7
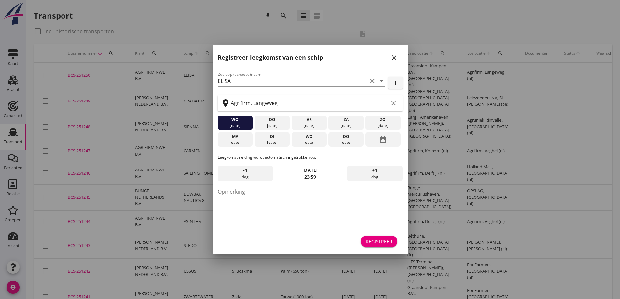
drag, startPoint x: 397, startPoint y: 7, endPoint x: 393, endPoint y: 25, distance: 18.6
click at [397, 7] on div at bounding box center [310, 149] width 620 height 299
click at [392, 58] on icon "close" at bounding box center [394, 58] width 8 height 8
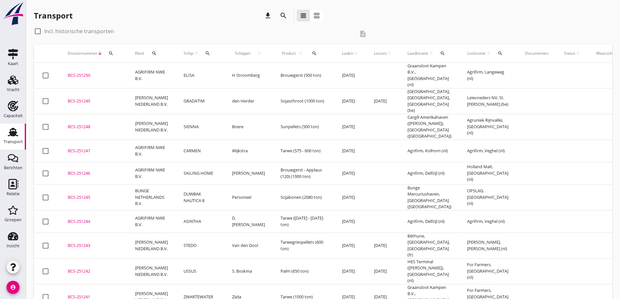
click at [84, 73] on div "BCS-251250" at bounding box center [94, 75] width 52 height 7
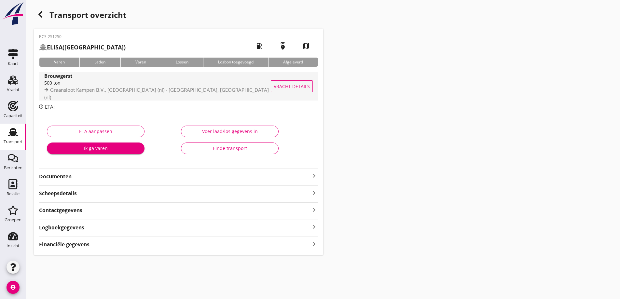
click at [297, 91] on button "Vracht details" at bounding box center [292, 86] width 42 height 12
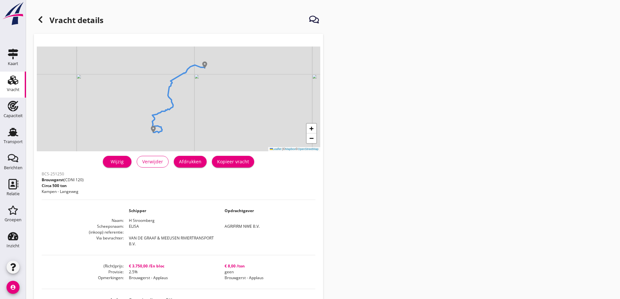
click at [184, 164] on div "Afdrukken" at bounding box center [190, 161] width 22 height 7
click at [42, 19] on icon at bounding box center [40, 20] width 8 height 8
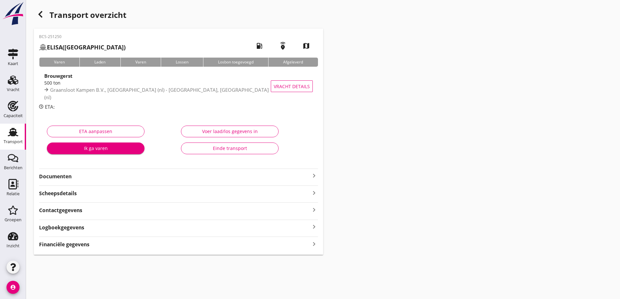
click at [128, 174] on strong "Documenten" at bounding box center [174, 176] width 271 height 7
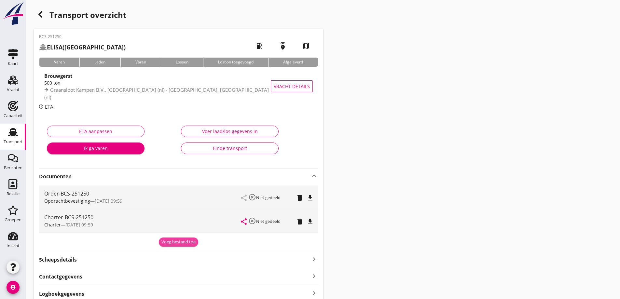
click at [194, 242] on div "Voeg bestand toe" at bounding box center [178, 242] width 34 height 7
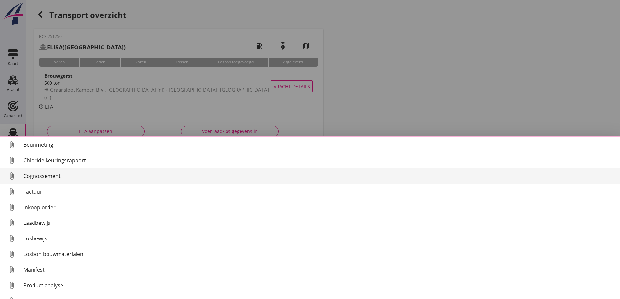
click at [50, 175] on div "Cognossement" at bounding box center [319, 176] width 592 height 8
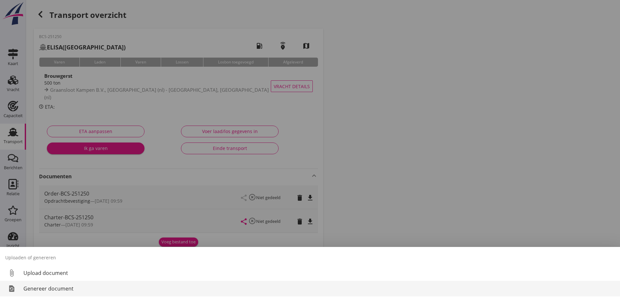
click at [51, 294] on link "restore_page Genereer document" at bounding box center [310, 289] width 620 height 16
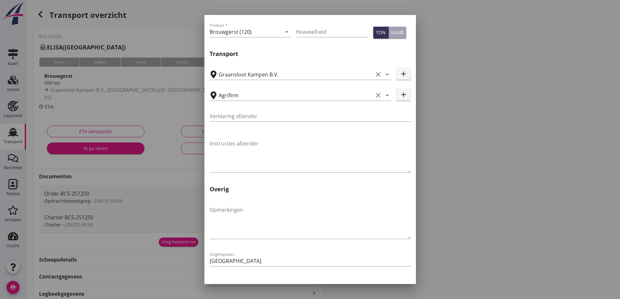
scroll to position [195, 0]
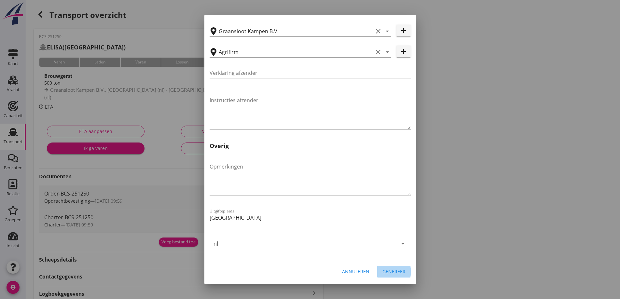
click at [392, 273] on div "Genereer" at bounding box center [394, 271] width 23 height 7
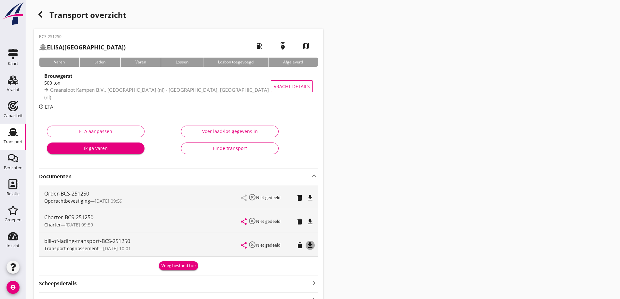
click at [312, 248] on icon "file_download" at bounding box center [310, 246] width 8 height 8
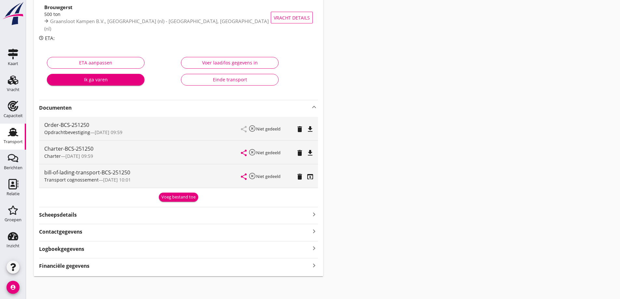
scroll to position [69, 0]
click at [130, 273] on div "BCS-251250 ELISA (H Stroomberg) local_gas_station emergency_share map Varen Lad…" at bounding box center [178, 117] width 289 height 316
click at [128, 271] on div "BCS-251250 ELISA (H Stroomberg) local_gas_station emergency_share map Varen Lad…" at bounding box center [178, 117] width 289 height 316
click at [127, 267] on div "Financiële gegevens keyboard_arrow_right" at bounding box center [178, 264] width 279 height 9
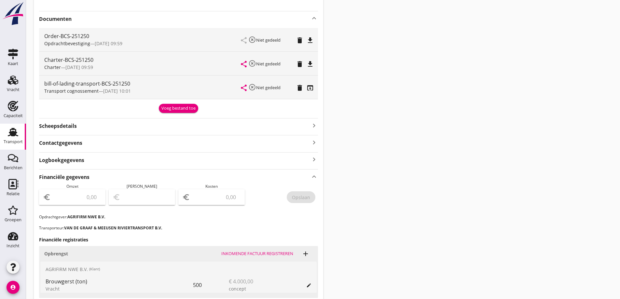
scroll to position [167, 0]
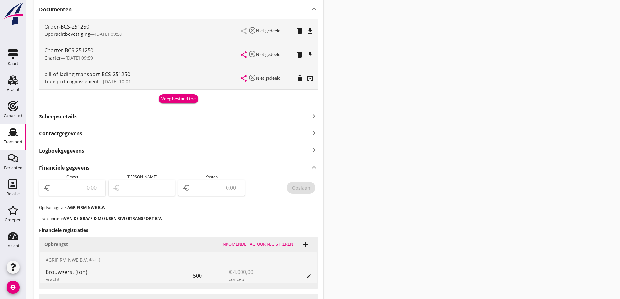
click at [87, 190] on input "number" at bounding box center [76, 188] width 49 height 10
type input "4000"
click at [203, 193] on input "number" at bounding box center [215, 188] width 49 height 10
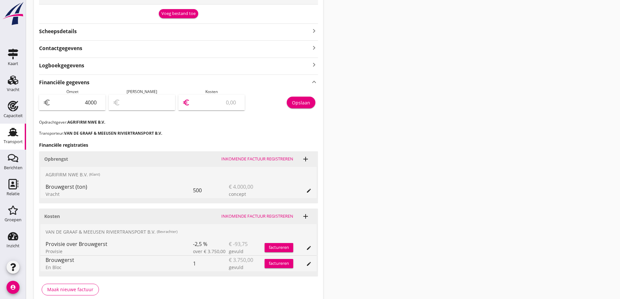
scroll to position [265, 0]
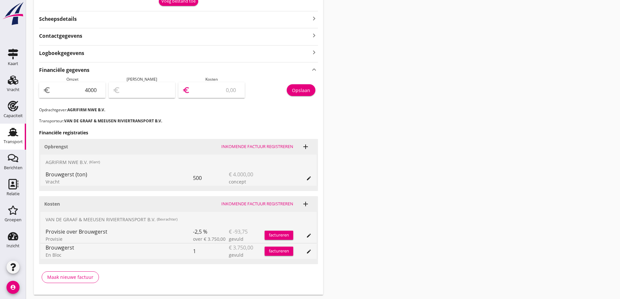
type input "3997.00"
type input "3"
type input "3964.00"
type input "36"
type input "3635.00"
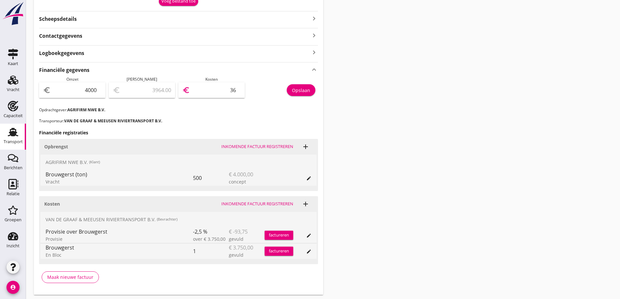
type input "365"
type input "344.00"
type input "3656"
type input "-32562.00"
type input "36562"
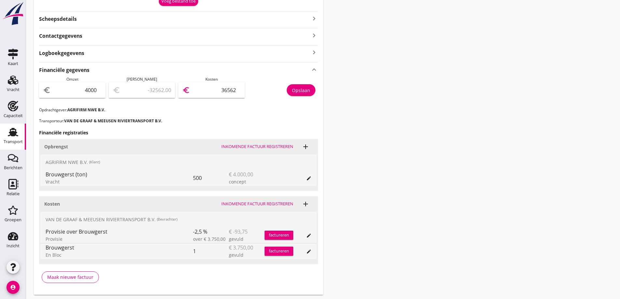
type input "-361625.00"
type input "365625"
type input "-32562.00"
type input "36562"
type input "344.00"
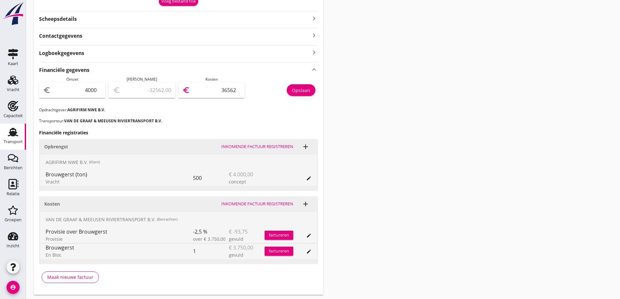
type input "3656"
type input "343.80"
type input "3656.2"
type input "343.75"
type input "3656.25"
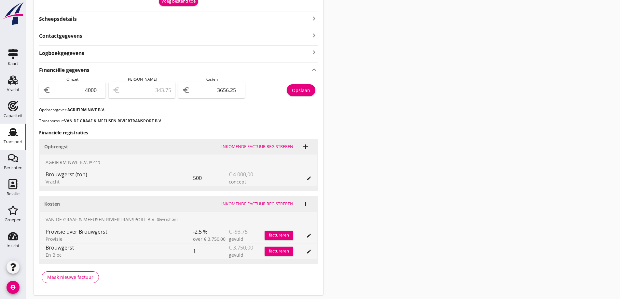
click at [270, 130] on h3 "Financiële registraties" at bounding box center [178, 132] width 279 height 7
click at [301, 92] on div "Opslaan" at bounding box center [301, 90] width 18 height 7
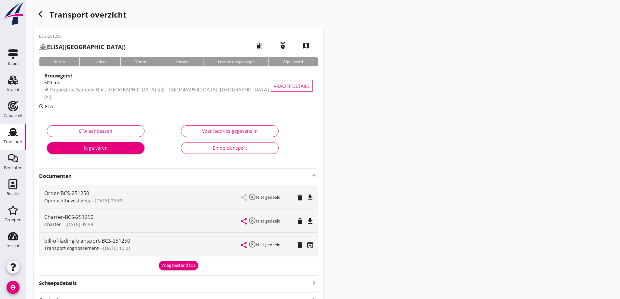
scroll to position [0, 0]
click at [7, 139] on div "Transport" at bounding box center [13, 141] width 19 height 9
